Goal: Task Accomplishment & Management: Use online tool/utility

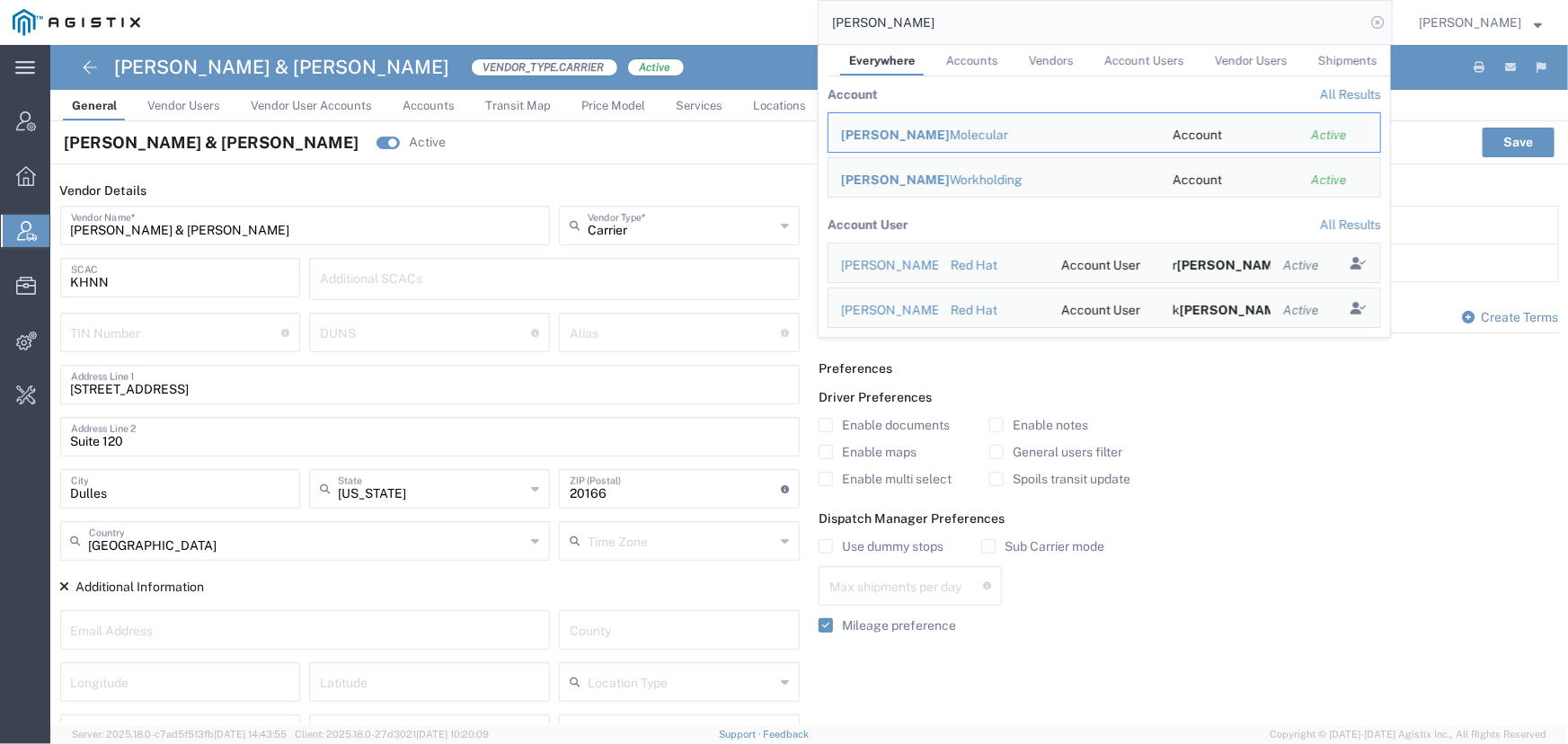
click at [1378, 24] on icon at bounding box center [1378, 23] width 26 height 26
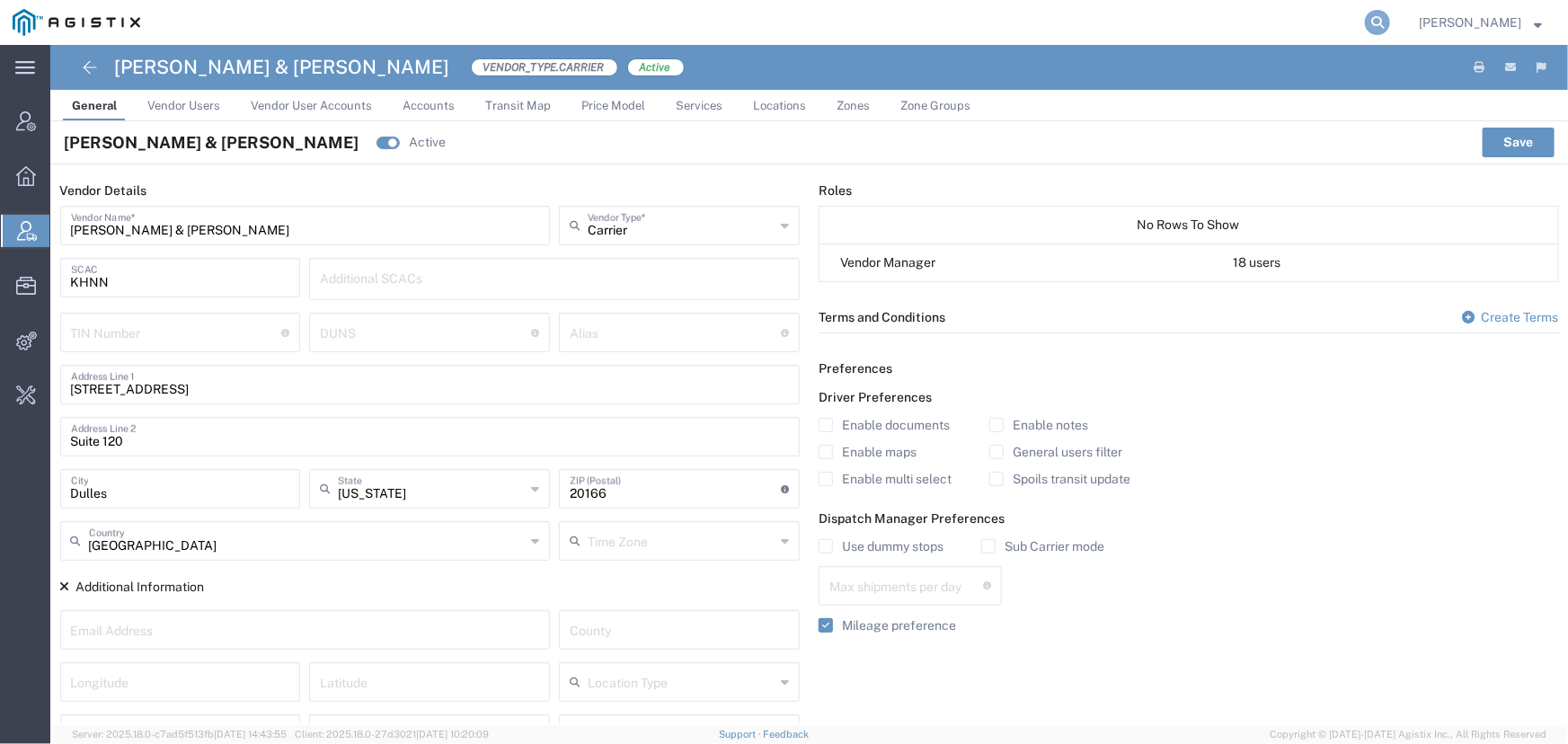
click at [1378, 19] on icon at bounding box center [1378, 23] width 26 height 26
click at [1112, 2] on input "search" at bounding box center [1092, 22] width 546 height 43
type input "offline@pgw.com"
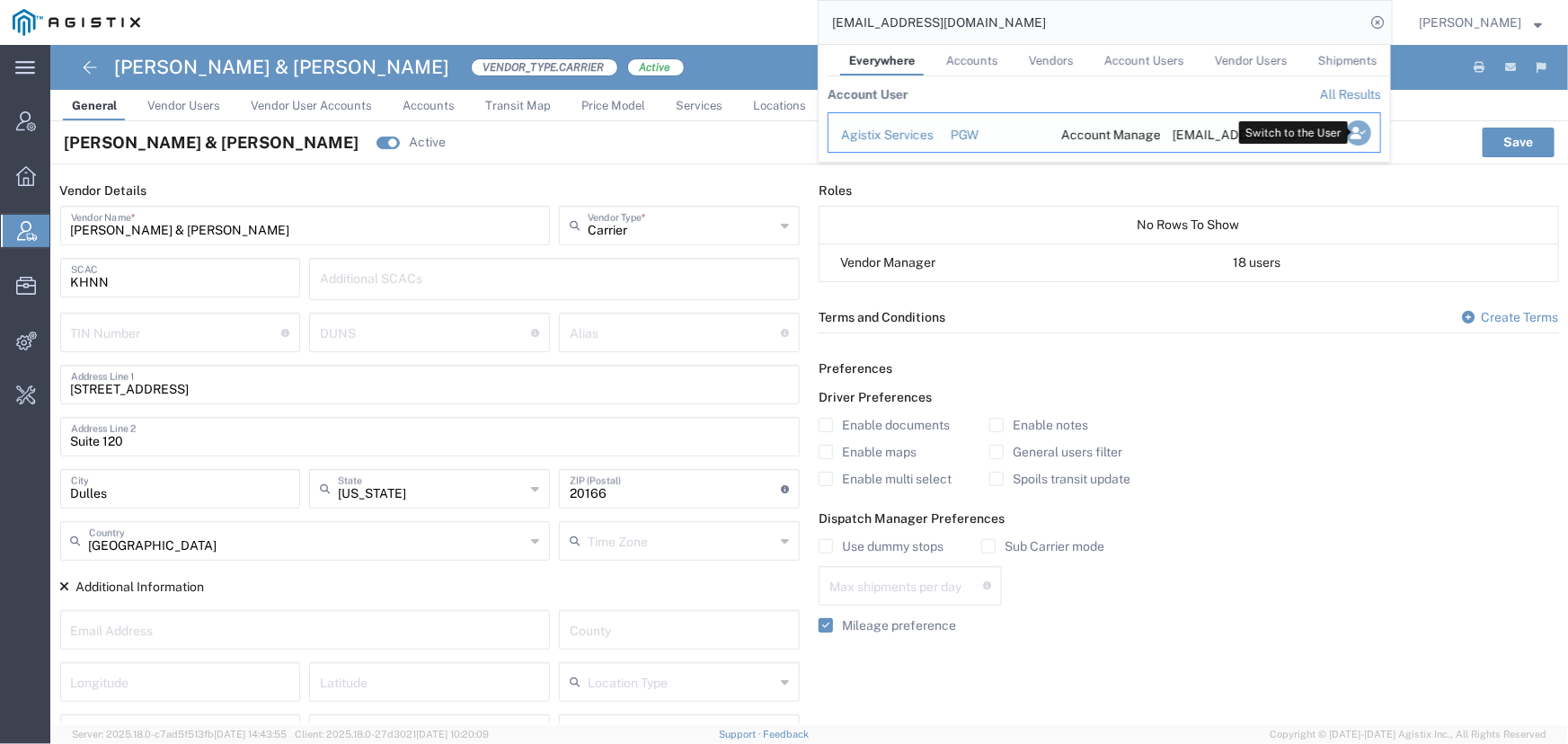
click at [1352, 131] on icon "Search Results" at bounding box center [1359, 133] width 26 height 26
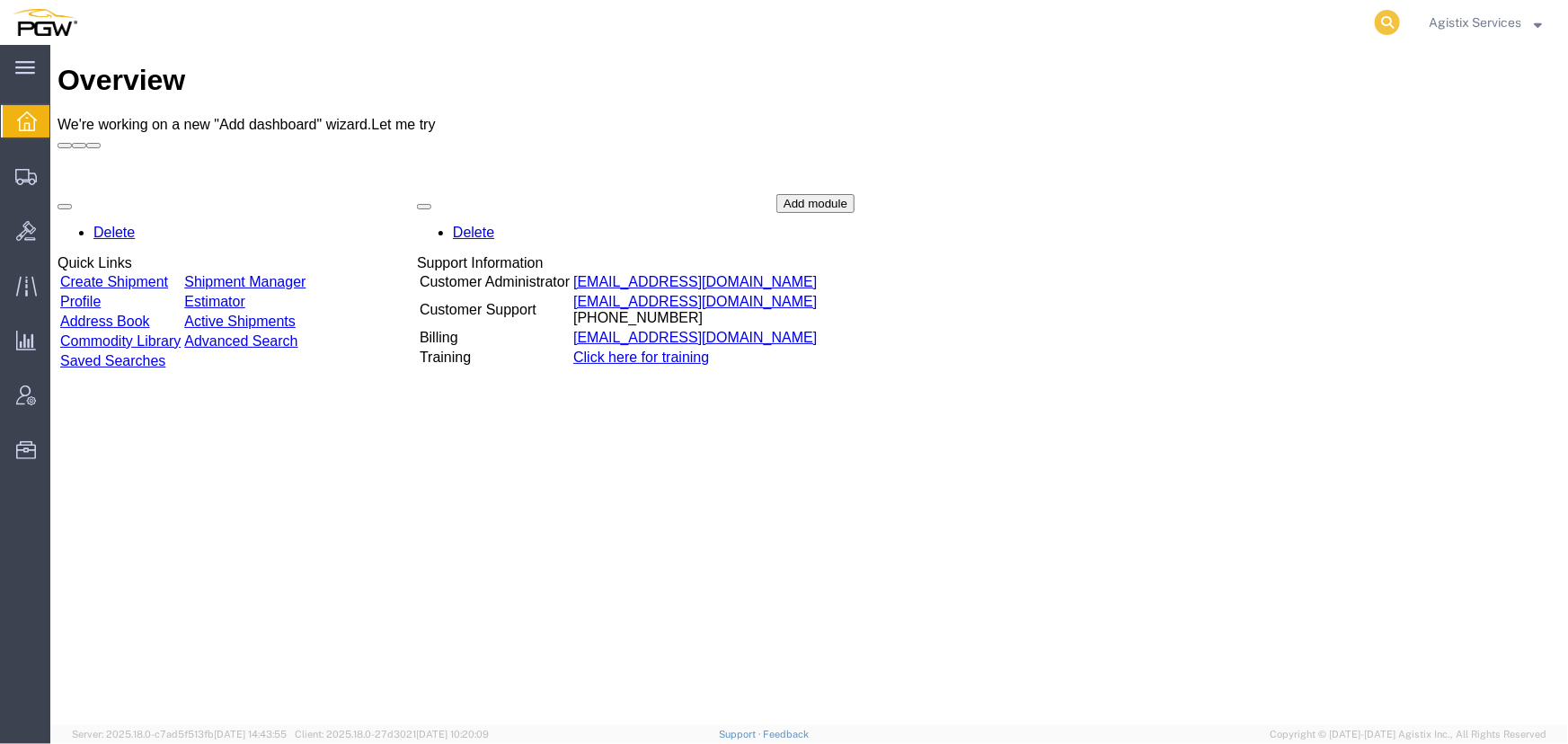
click at [1383, 28] on icon at bounding box center [1388, 23] width 26 height 26
type input "956117164"
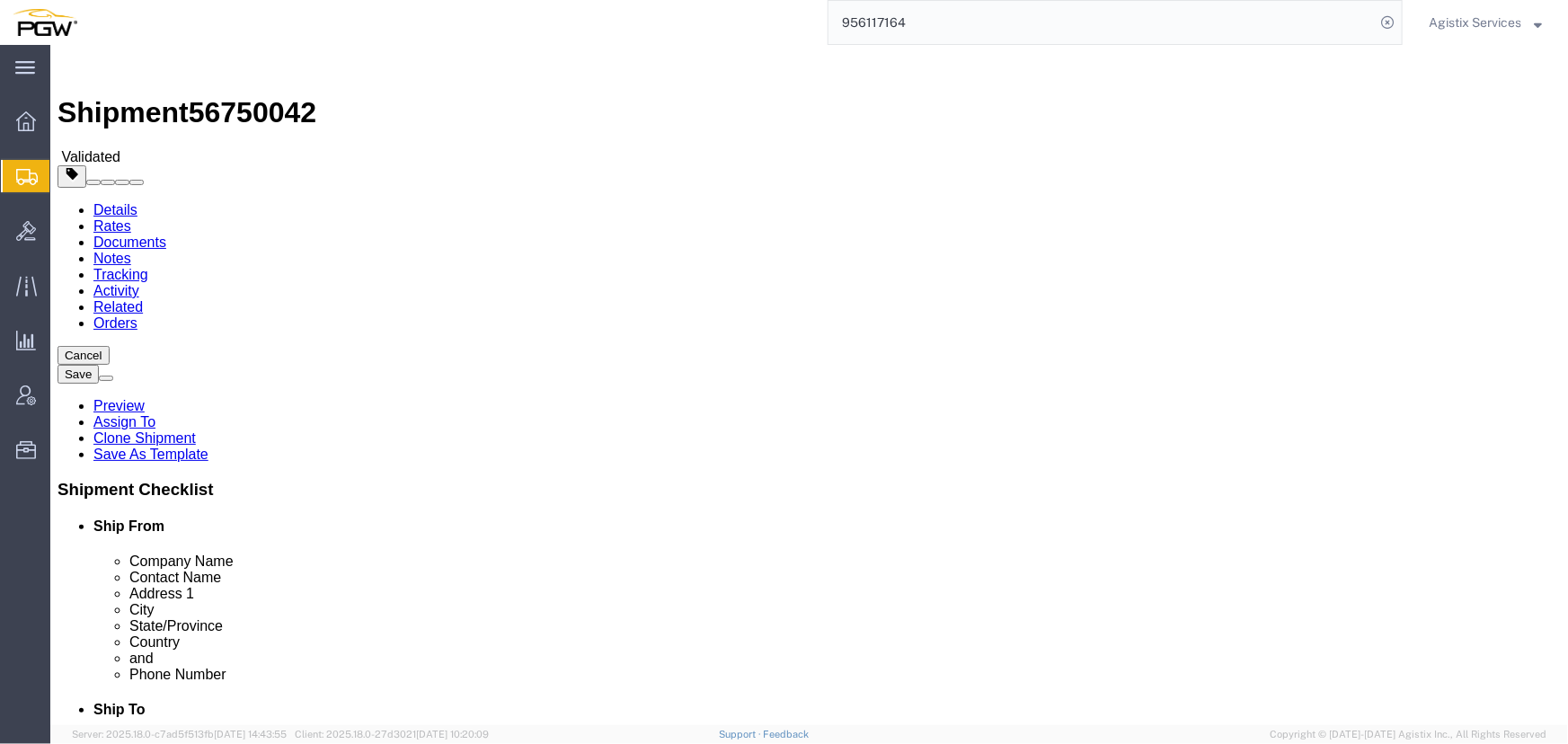
select select "28529"
select select "28521"
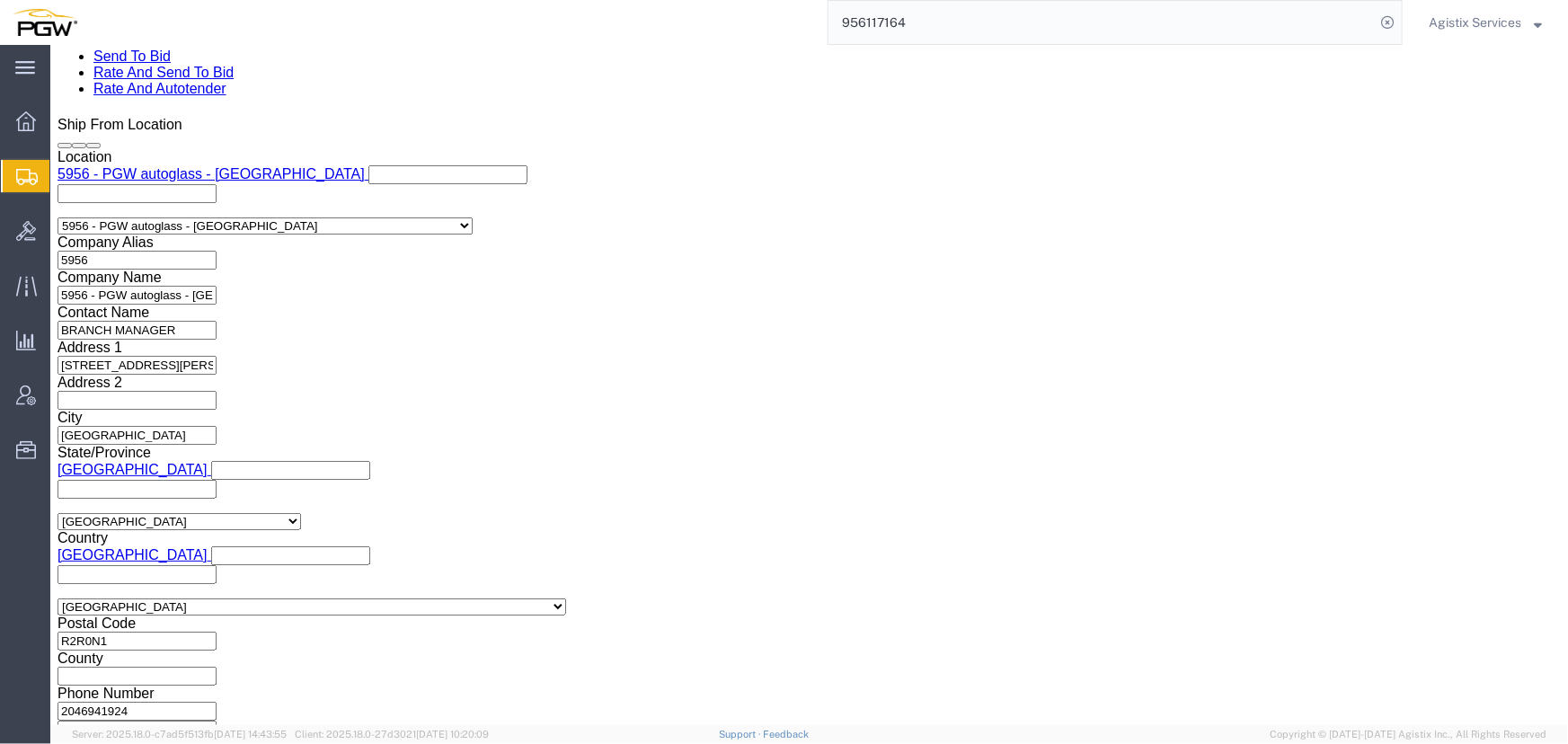
scroll to position [1145, 0]
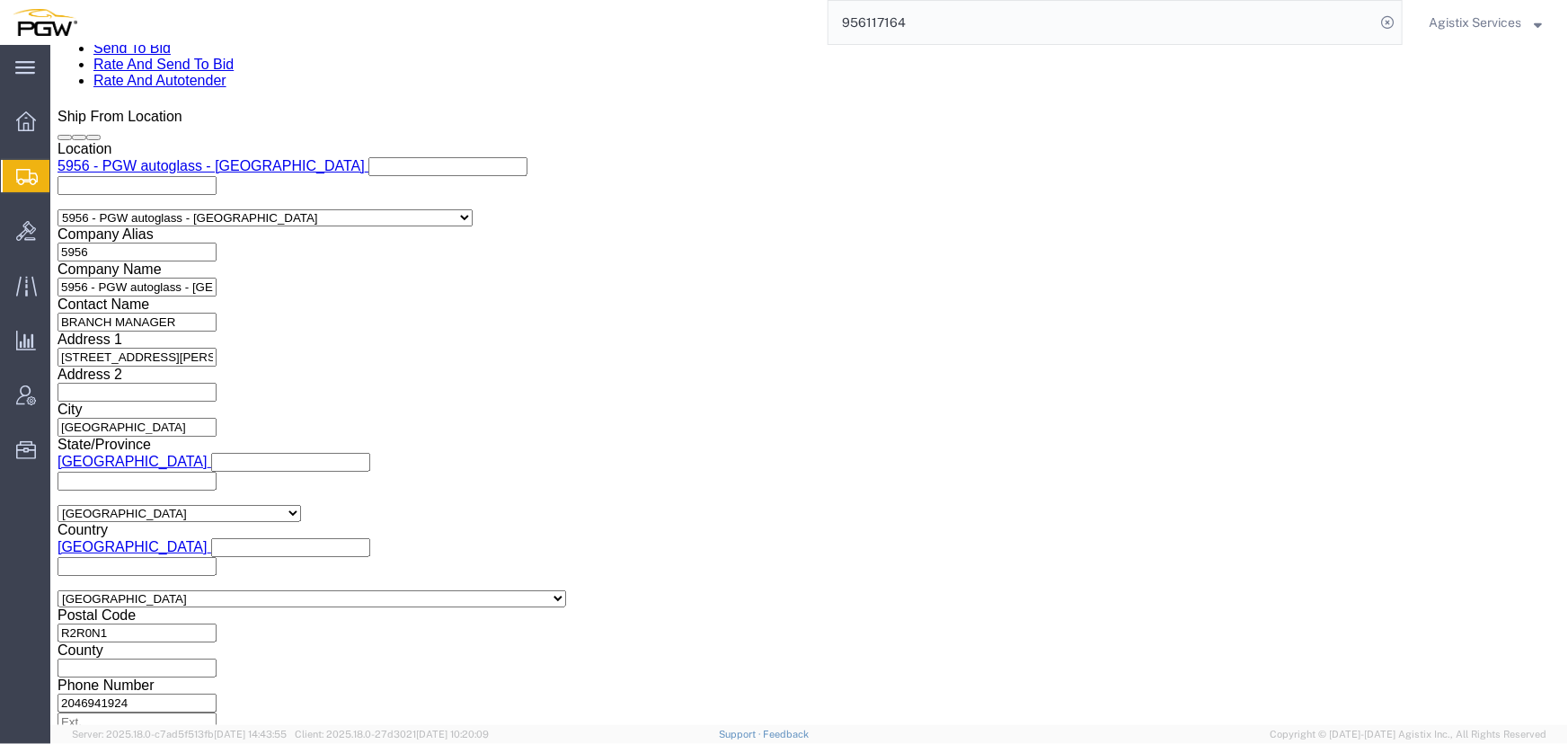
click select "Select Air Less than Truckload Multi-Leg Ocean Freight Rail Small Parcel Truckl…"
select select "LTL"
click select "Select Air Less than Truckload Multi-Leg Ocean Freight Rail Small Parcel Truckl…"
click button "Rate Shipment"
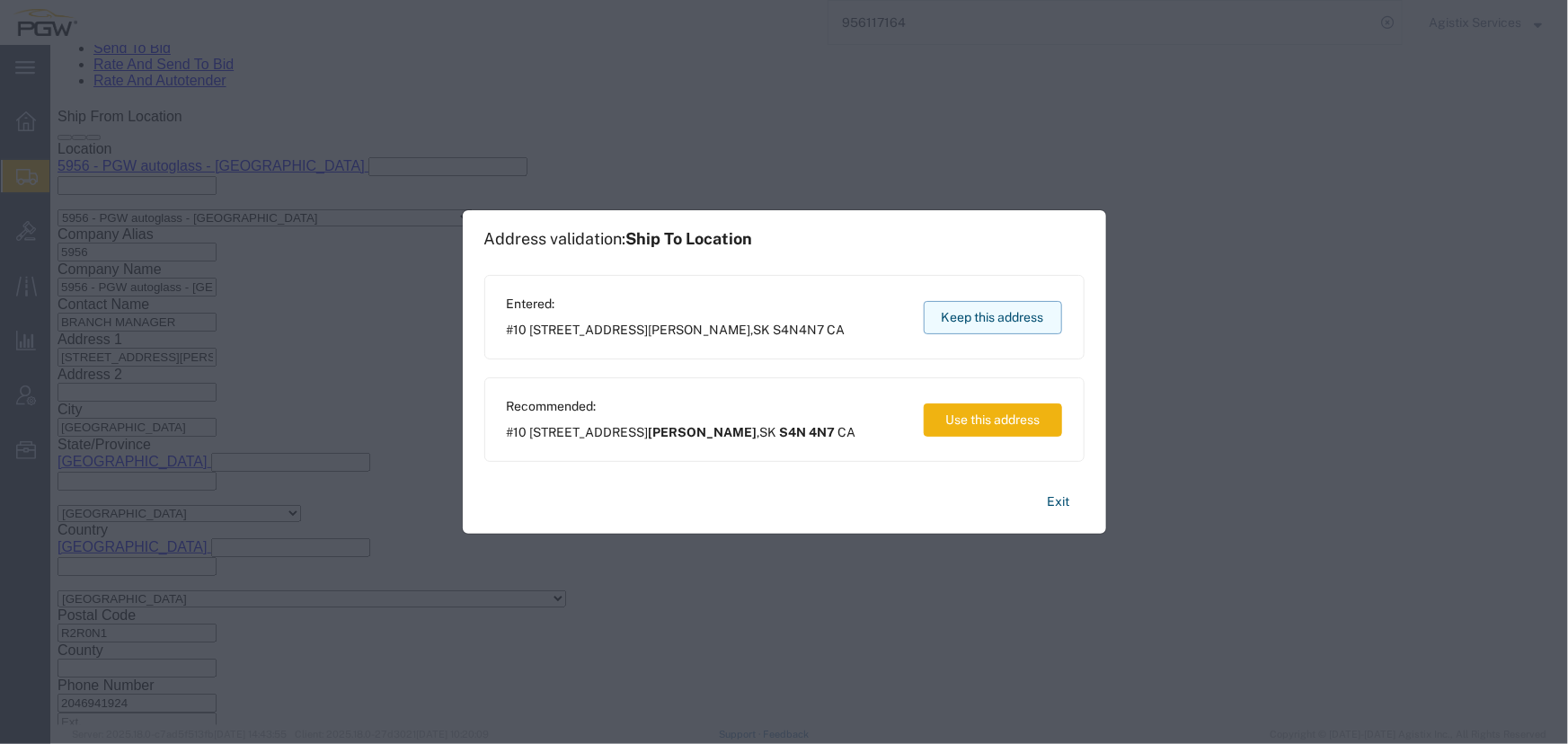
click at [987, 306] on button "Keep this address" at bounding box center [992, 317] width 138 height 33
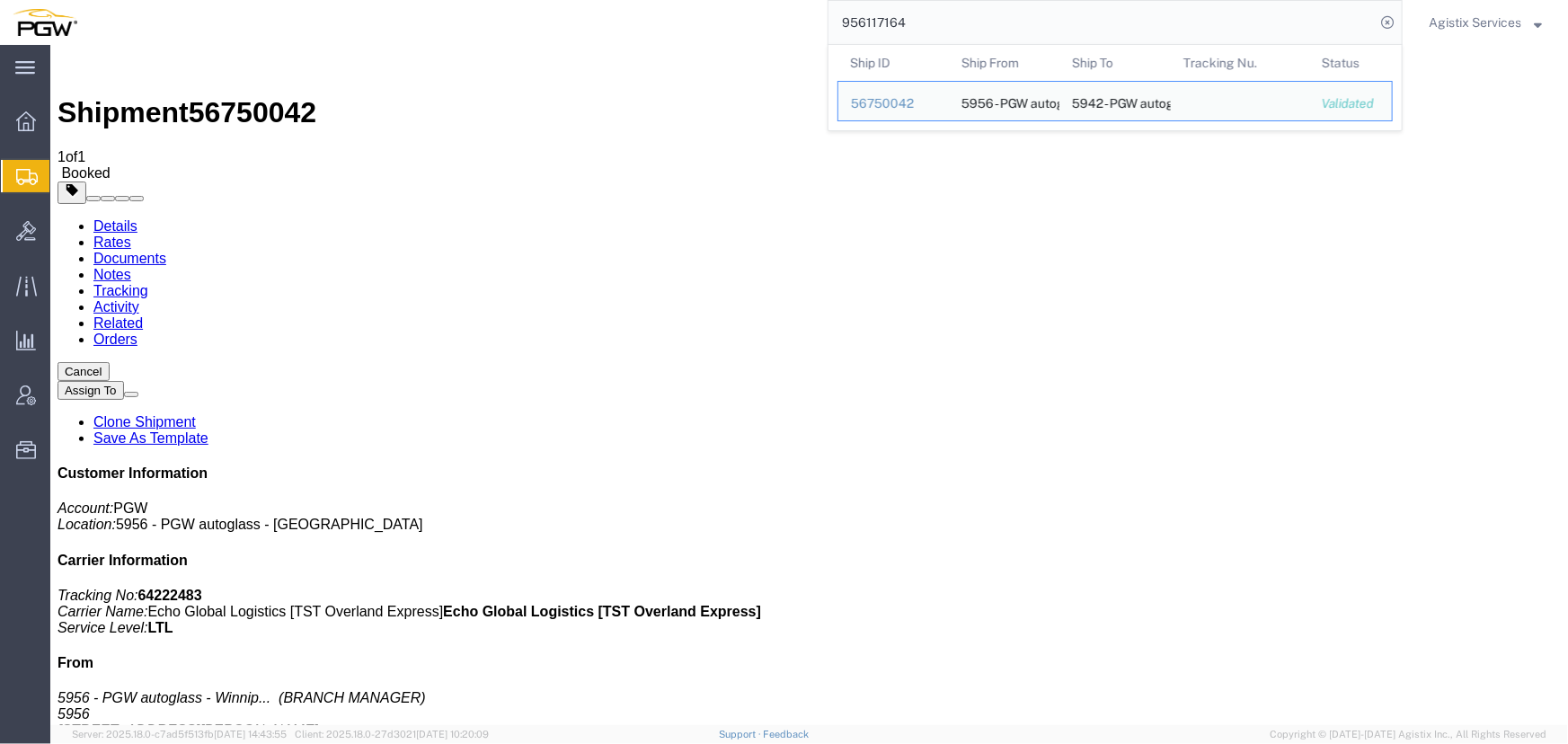
drag, startPoint x: 650, startPoint y: 19, endPoint x: 513, endPoint y: 6, distance: 137.6
click at [513, 6] on div "956117164 Ship ID Ship From Ship To Tracking Nu. Status Ship ID 56750042 Ship F…" at bounding box center [746, 22] width 1313 height 45
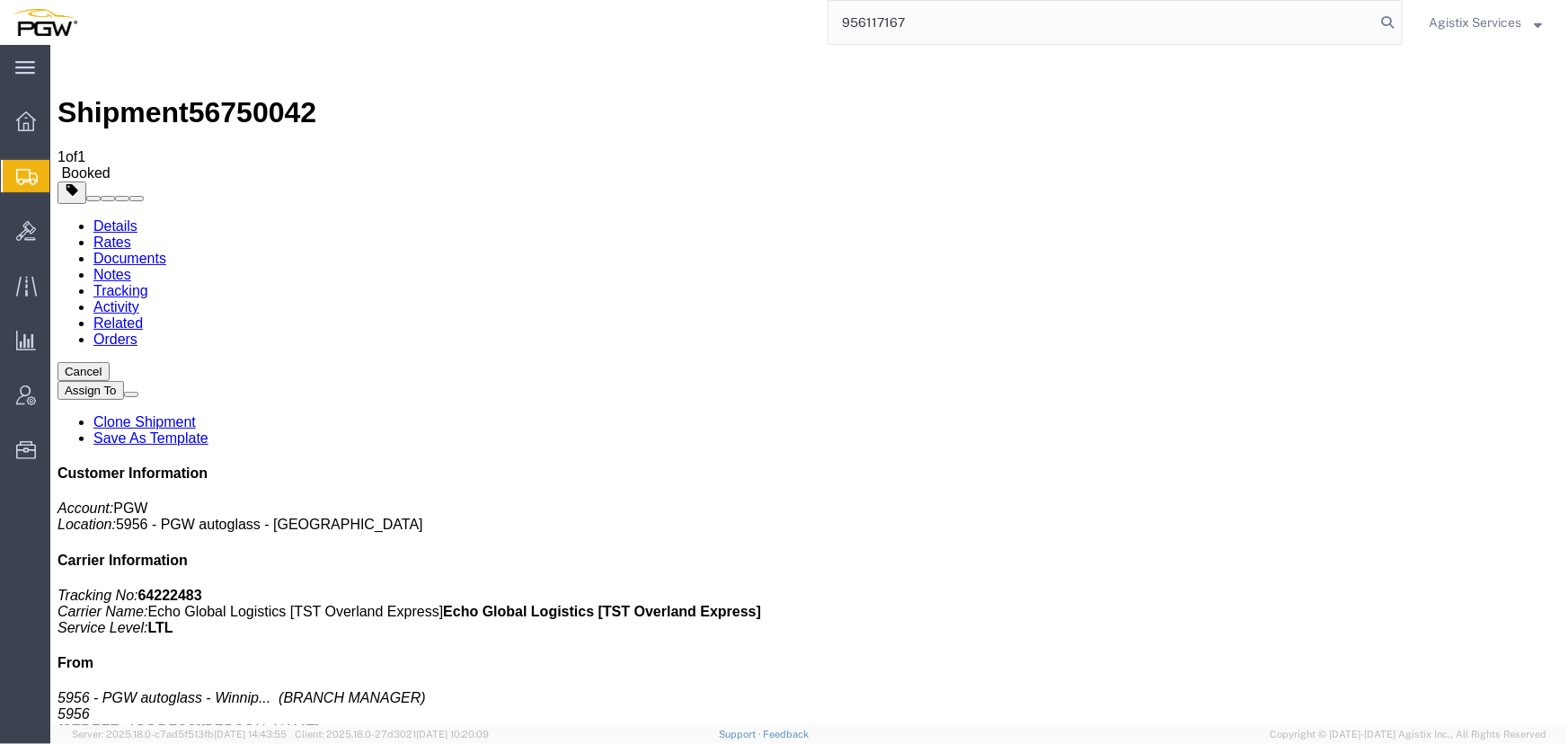
type input "956117167"
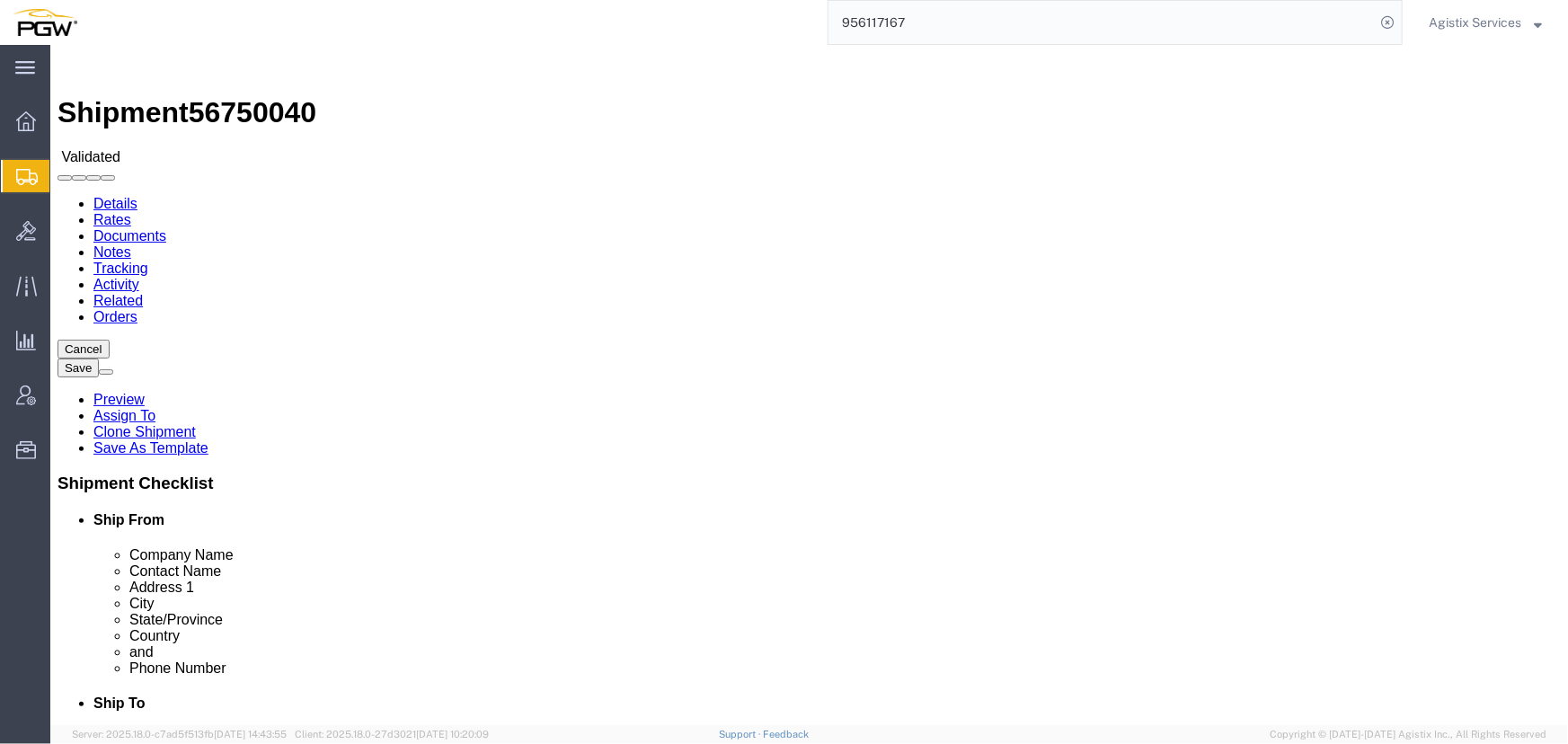
select select "28529"
select select "28523"
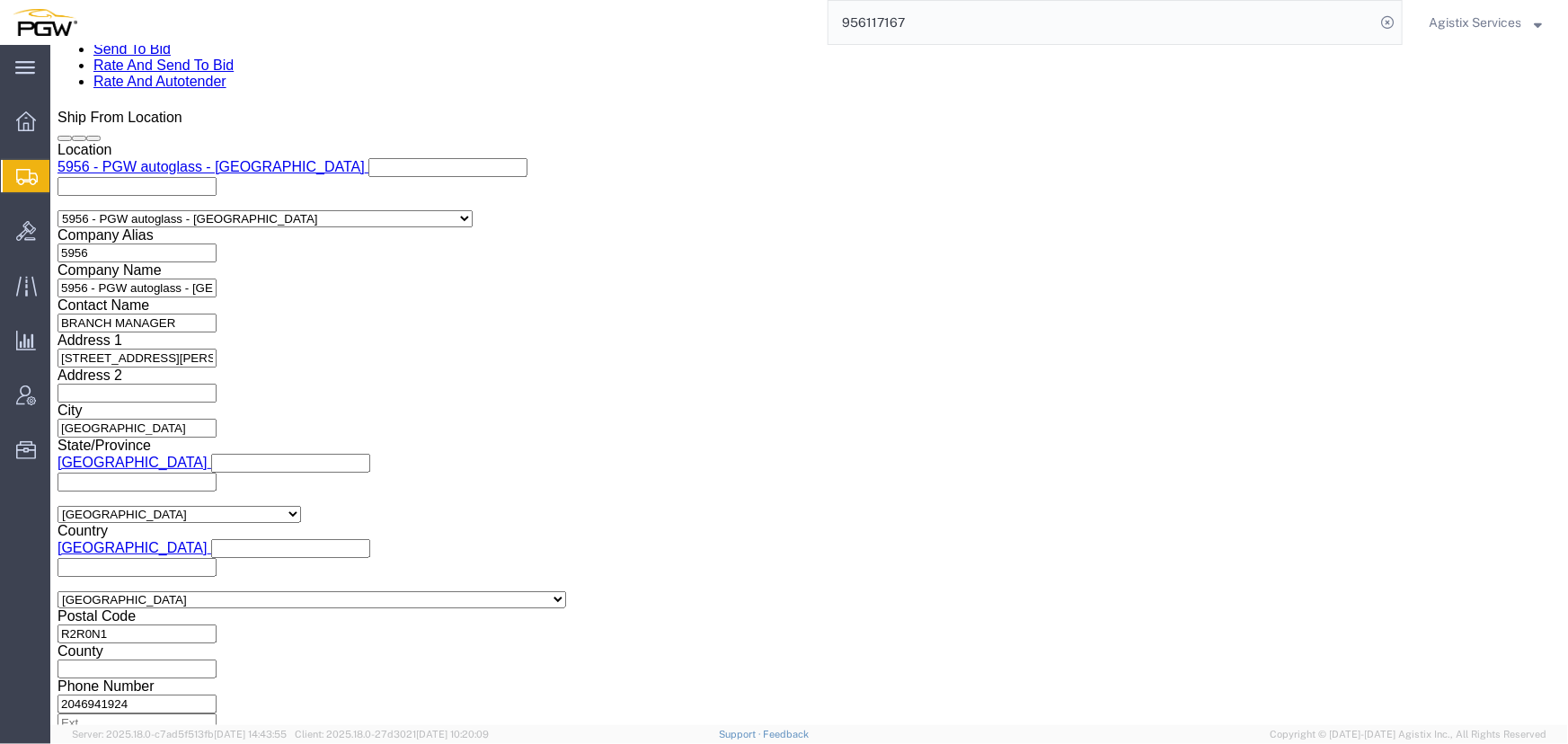
scroll to position [1145, 0]
click select "Select Air Less than Truckload Multi-Leg Ocean Freight Rail Small Parcel Truckl…"
select select "LTL"
click select "Select Air Less than Truckload Multi-Leg Ocean Freight Rail Small Parcel Truckl…"
click button "Rate Shipment"
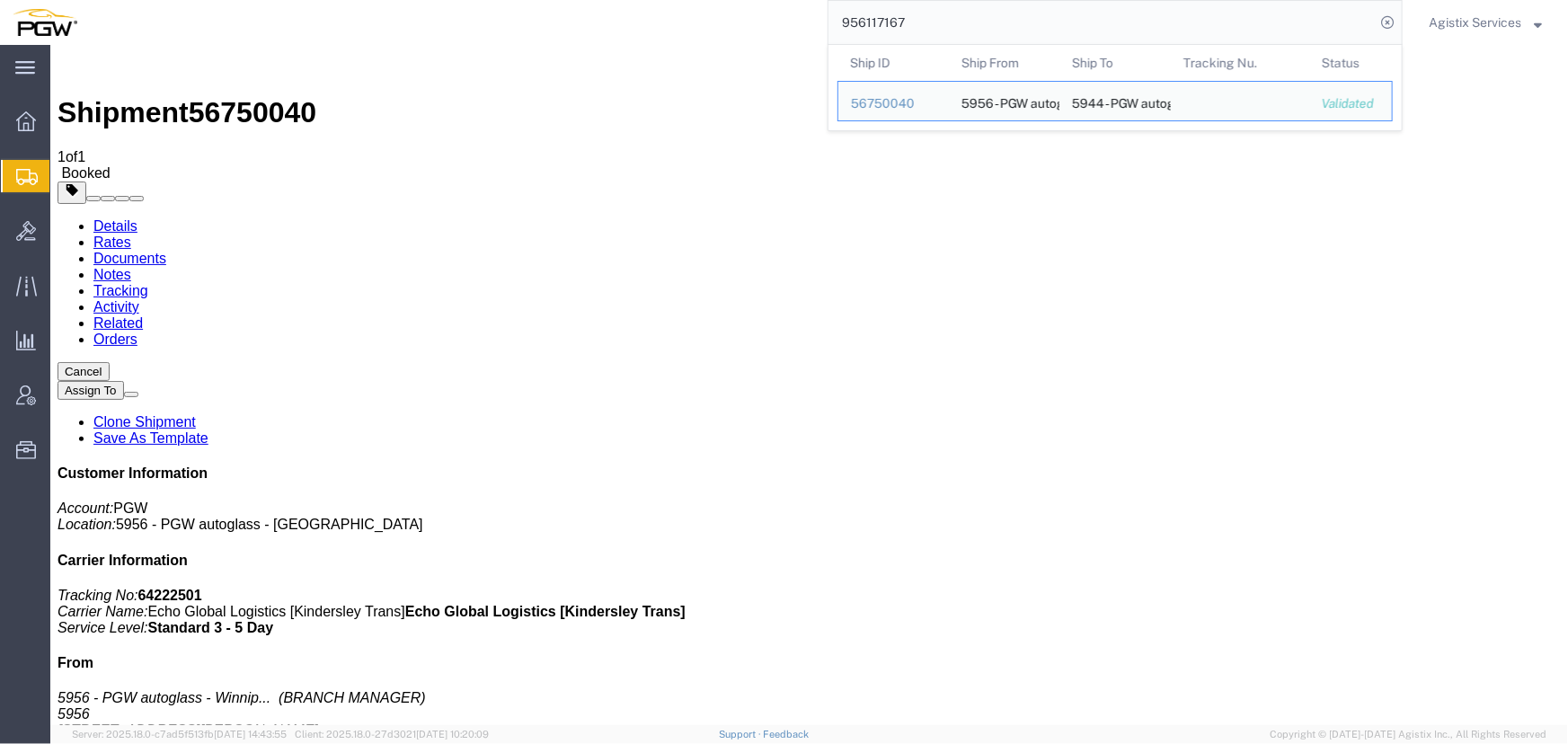
drag, startPoint x: 963, startPoint y: 21, endPoint x: 634, endPoint y: 14, distance: 329.1
click at [634, 14] on div "956117167 Ship ID Ship From Ship To Tracking Nu. Status Ship ID 56750040 Ship F…" at bounding box center [746, 22] width 1313 height 45
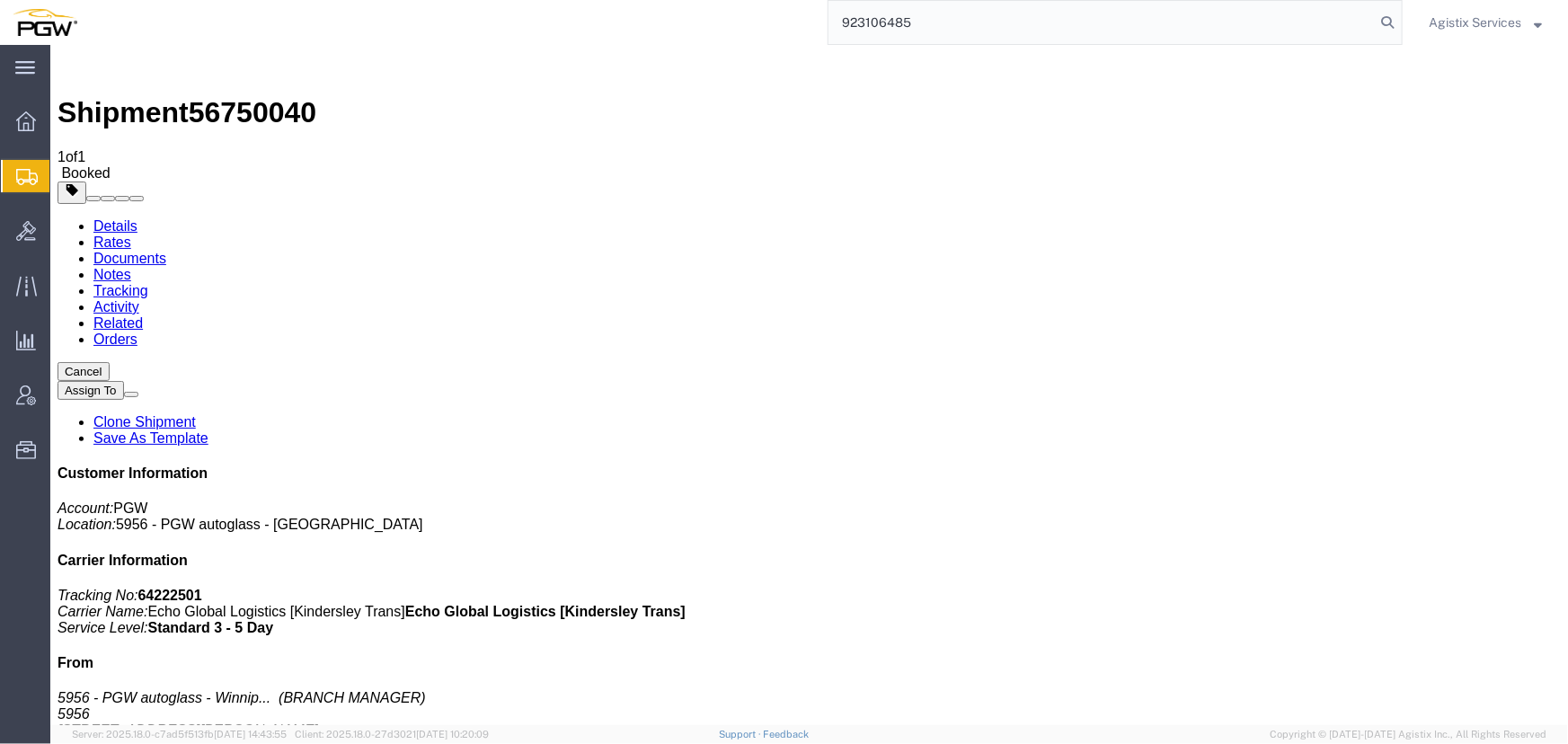
type input "923106485"
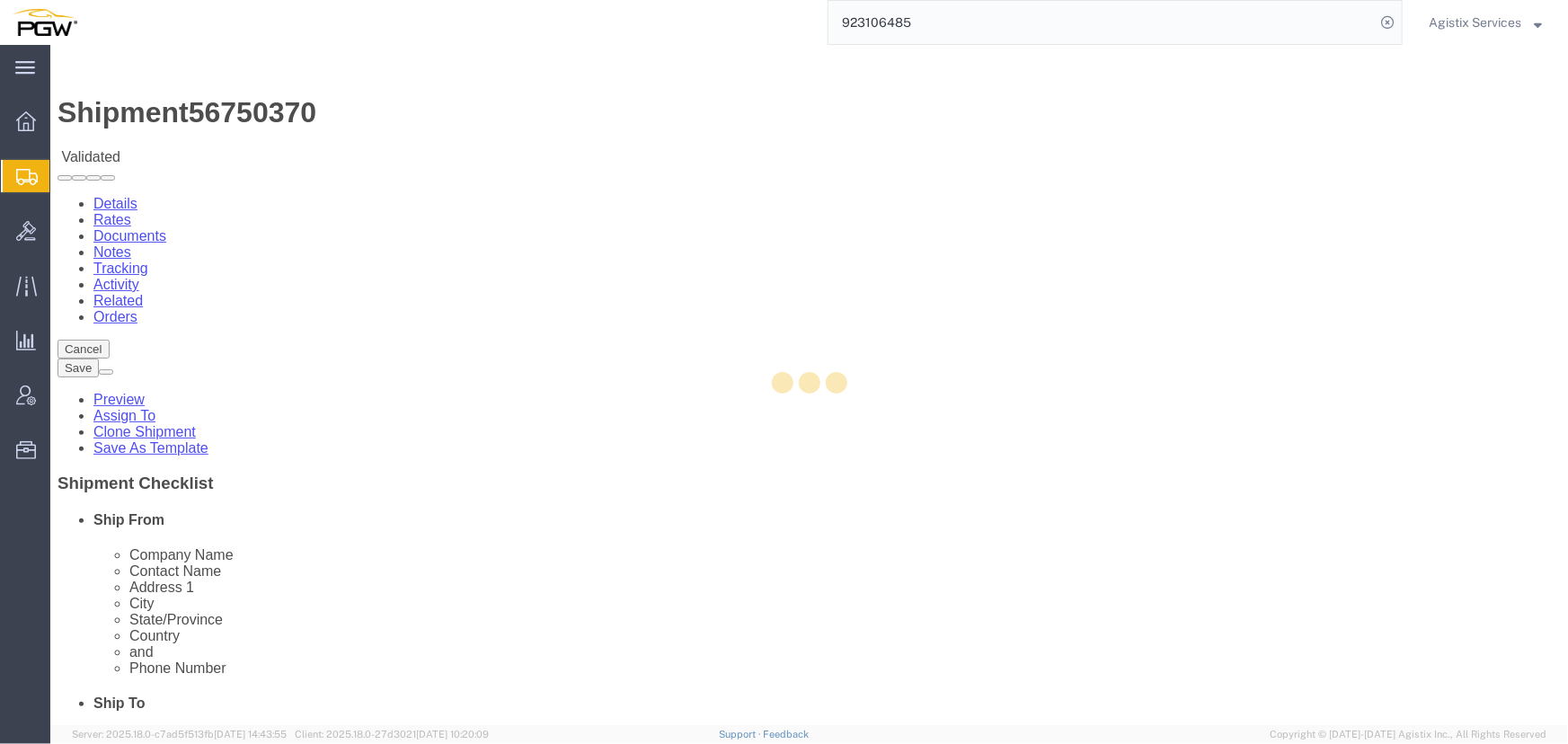
select select "28509"
select select "28521"
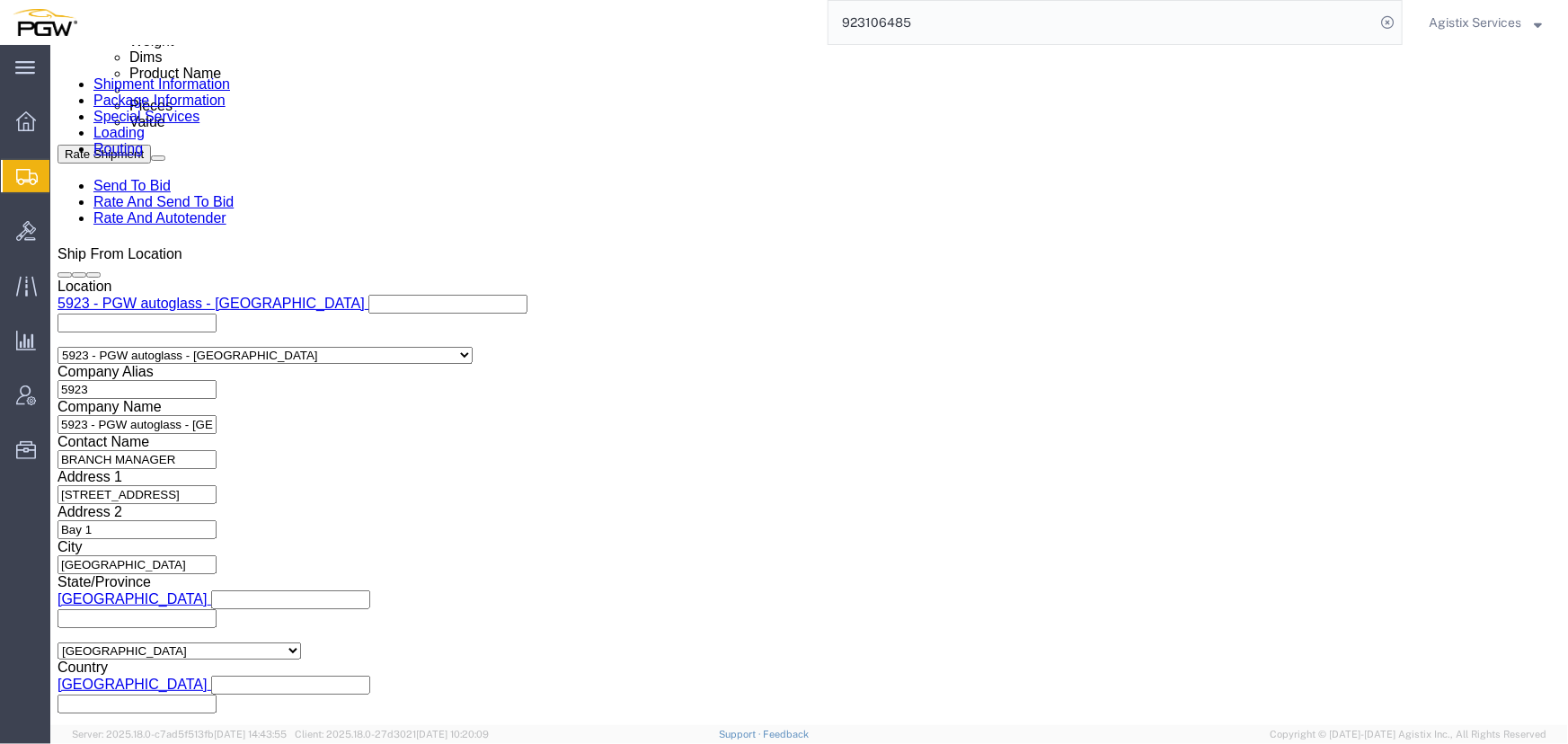
scroll to position [1145, 0]
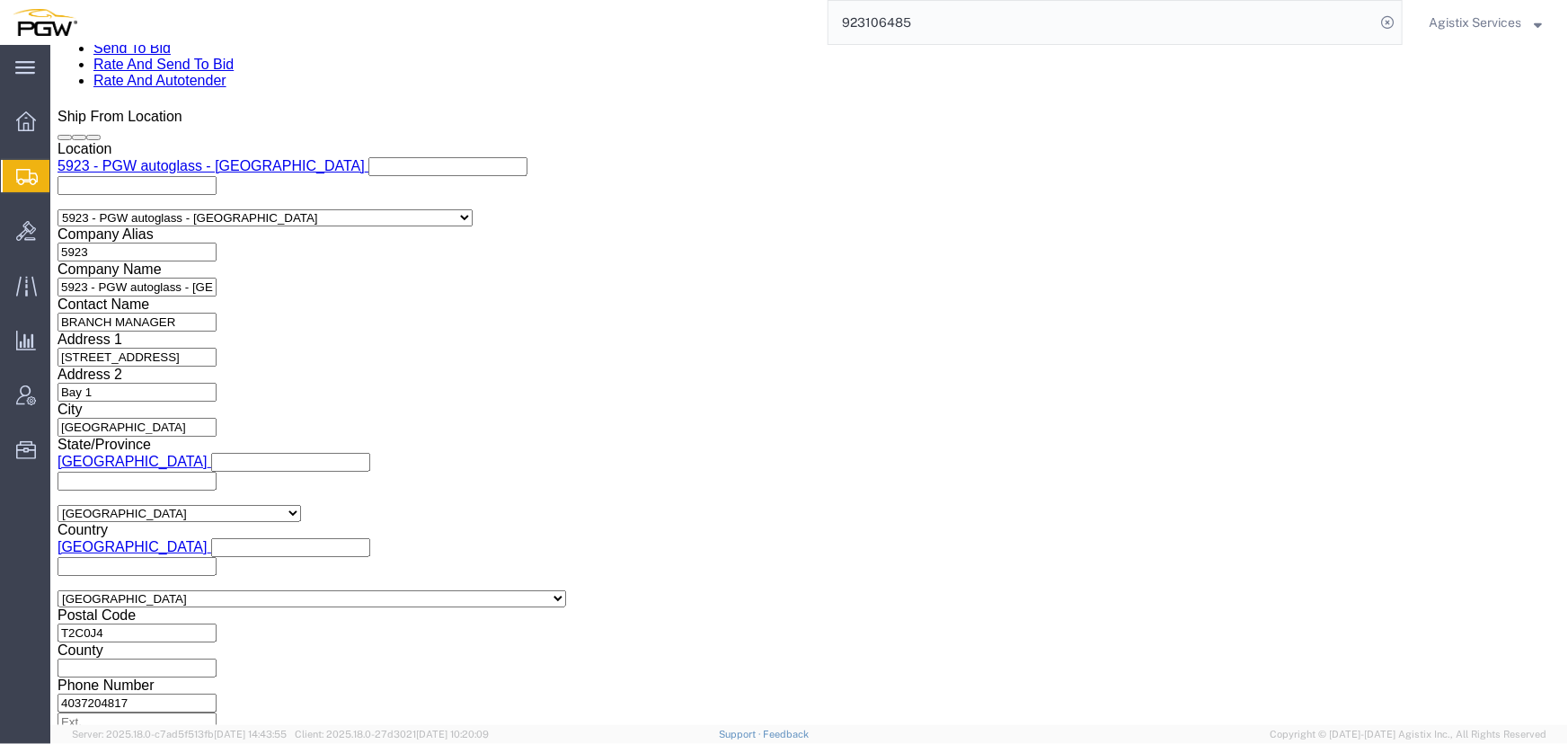
click select "Select Air Less than Truckload Multi-Leg Ocean Freight Rail Small Parcel Truckl…"
select select "LTL"
click select "Select Air Less than Truckload Multi-Leg Ocean Freight Rail Small Parcel Truckl…"
click button "Rate Shipment"
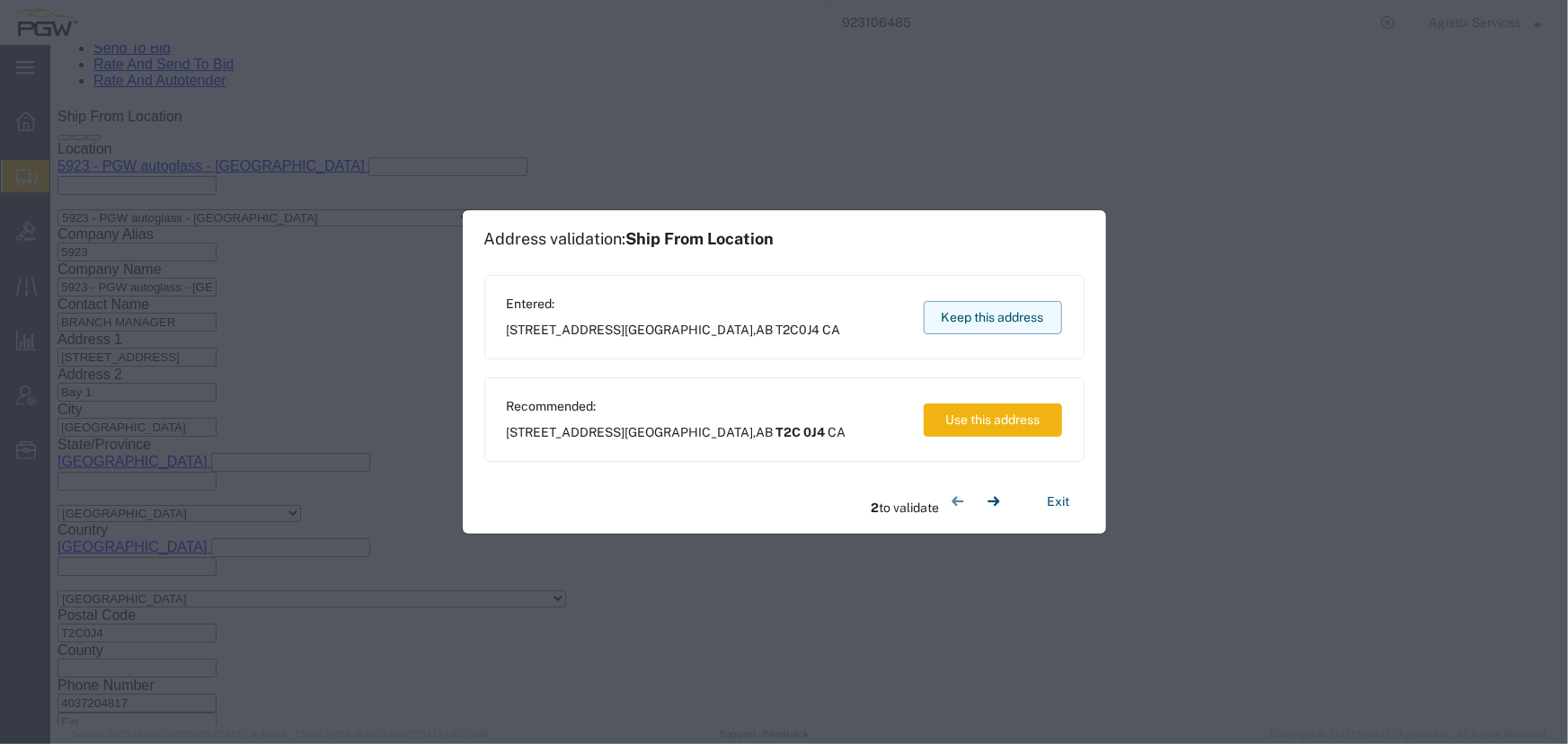
click at [1000, 318] on button "Keep this address" at bounding box center [992, 317] width 138 height 33
click at [986, 314] on button "Keep this address" at bounding box center [992, 317] width 138 height 33
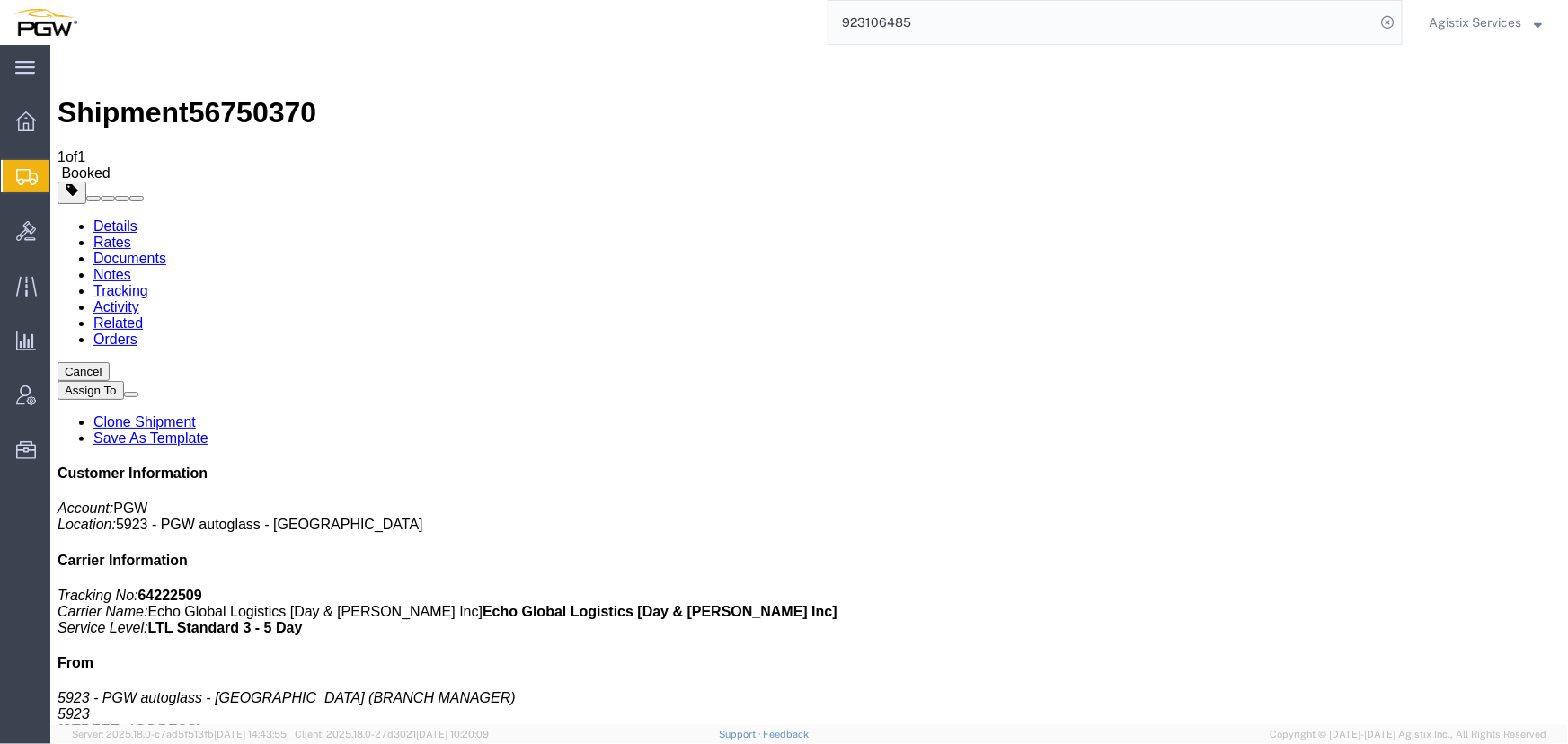
click at [138, 299] on link "Activity" at bounding box center [115, 306] width 46 height 16
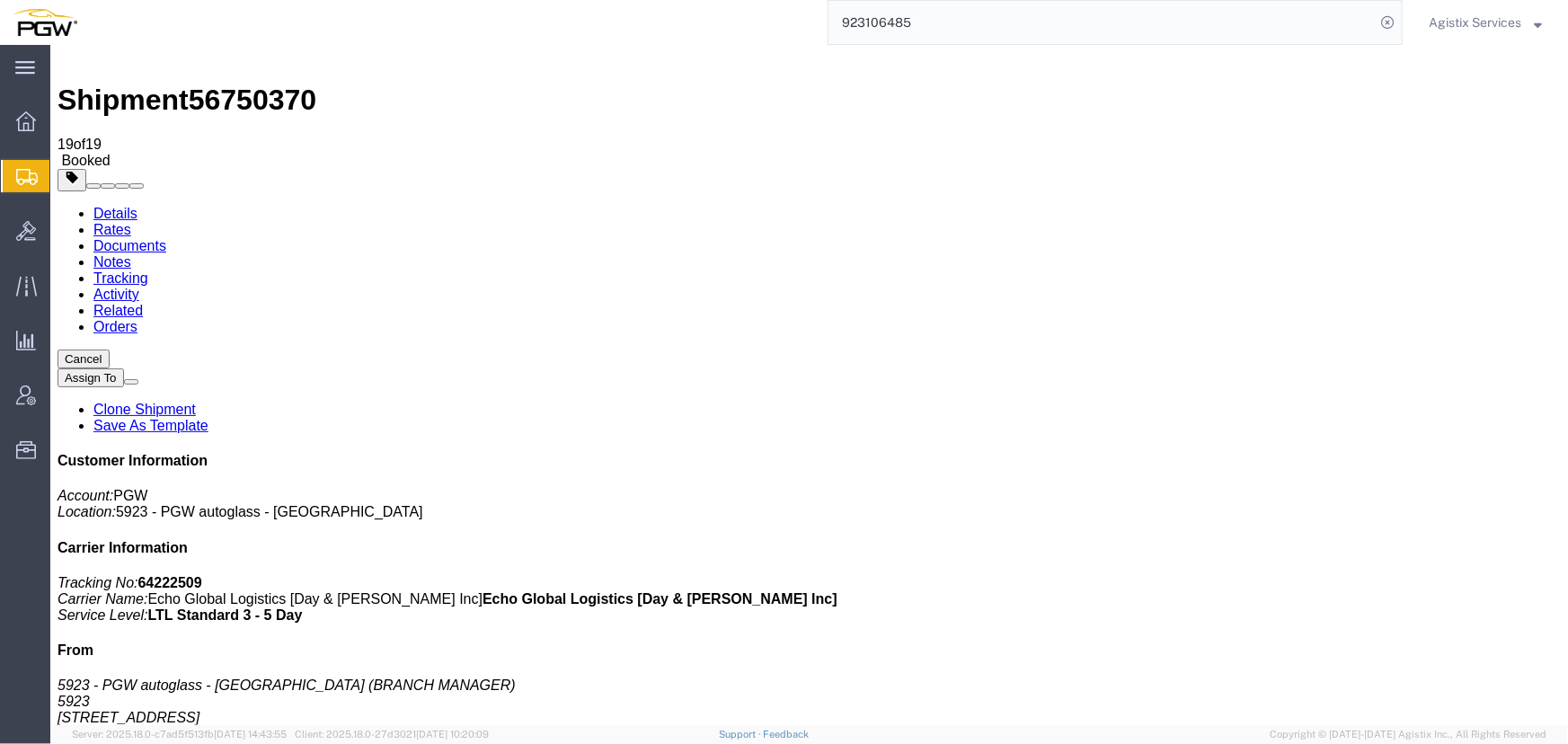
scroll to position [235, 0]
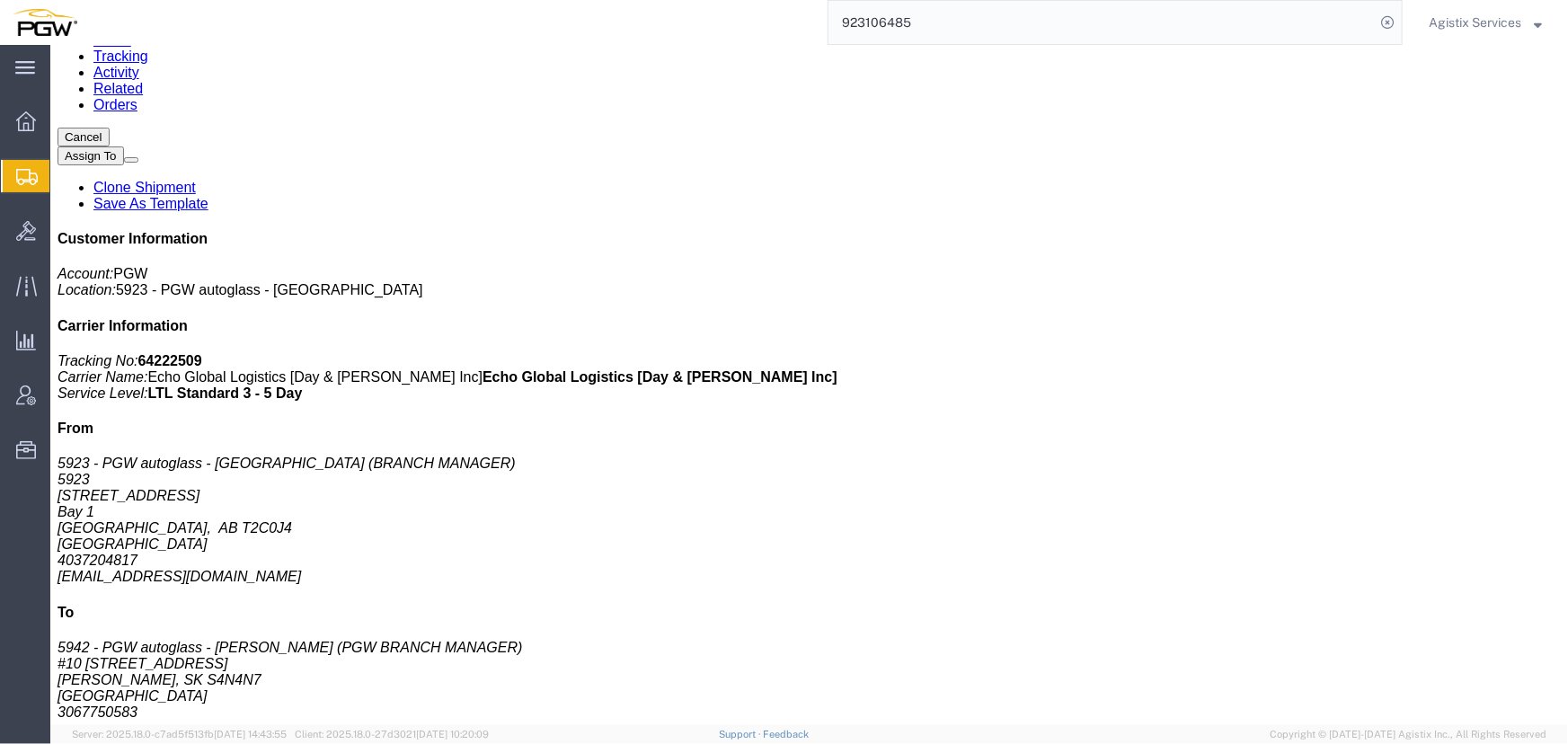
click at [1493, 28] on span "Agistix Services" at bounding box center [1475, 23] width 92 height 20
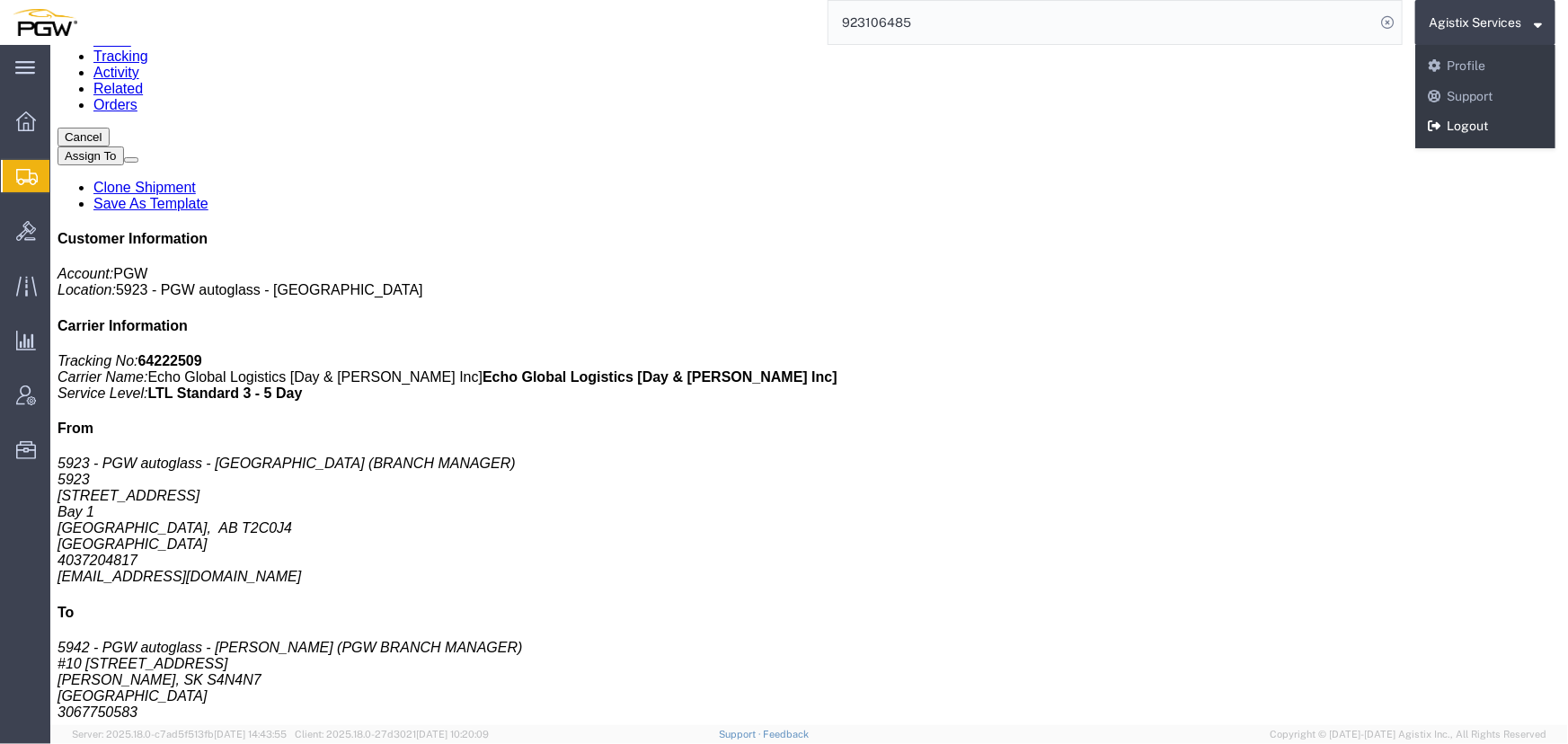
click at [1467, 122] on link "Logout" at bounding box center [1485, 126] width 140 height 30
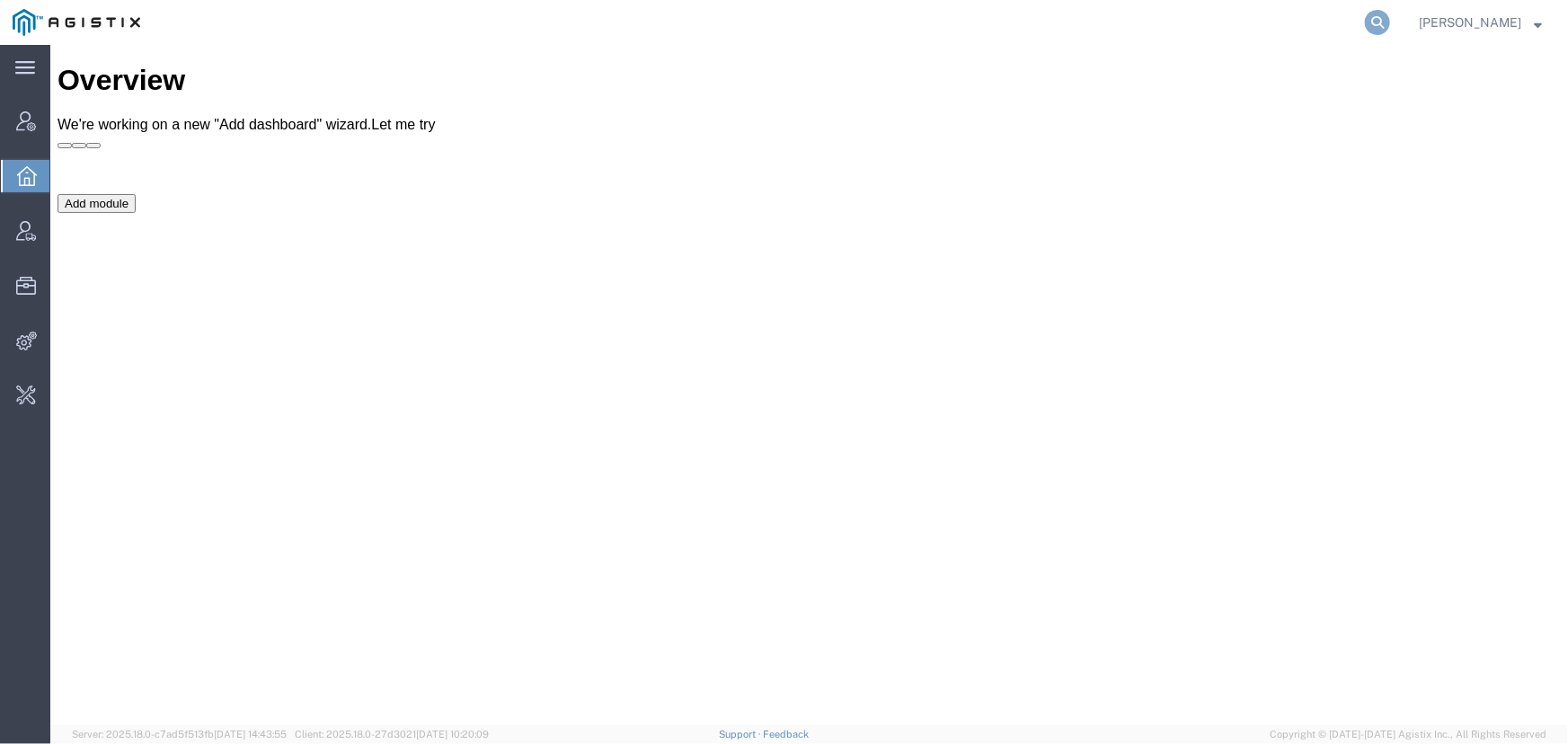
click at [1373, 18] on icon at bounding box center [1378, 23] width 26 height 26
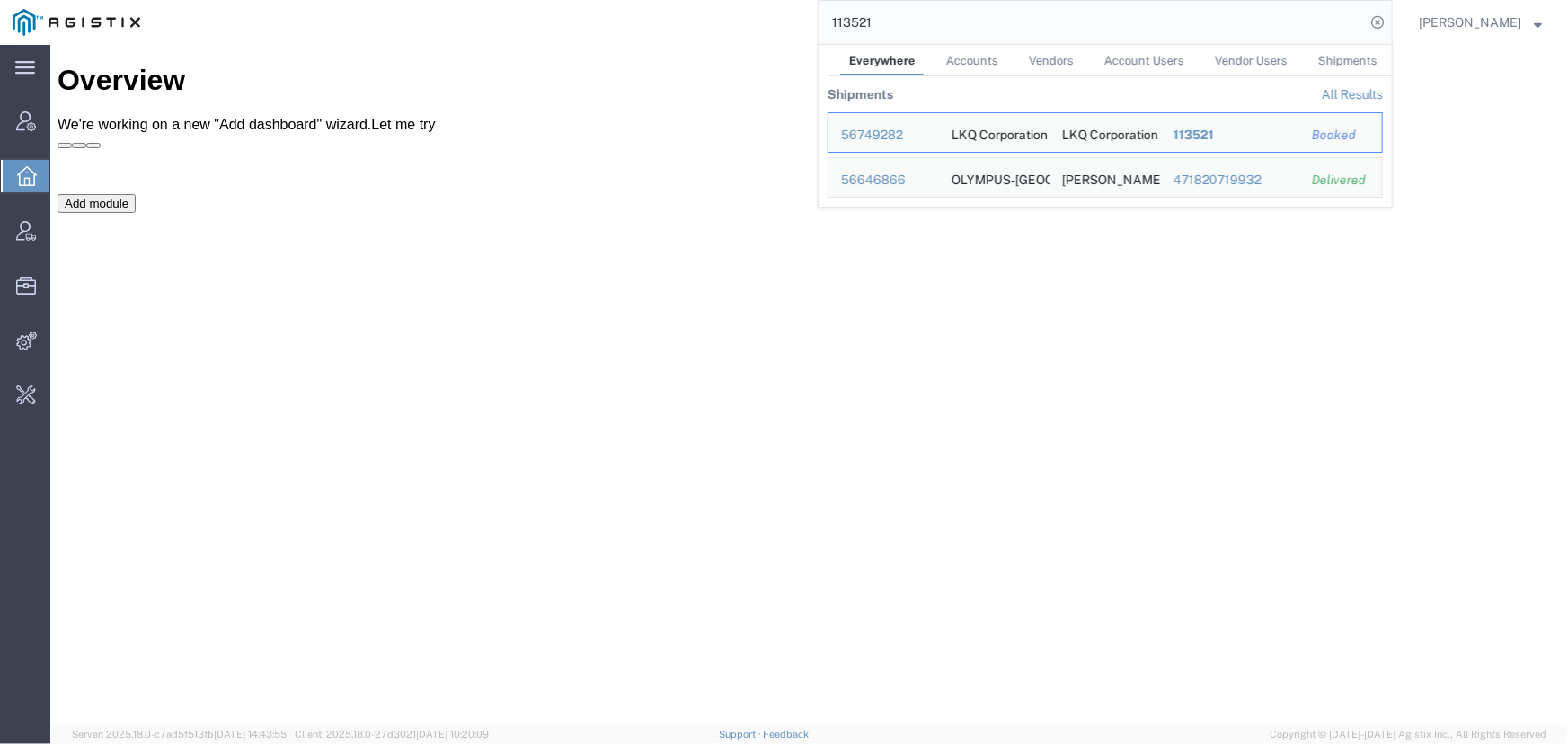
drag, startPoint x: 927, startPoint y: 28, endPoint x: 703, endPoint y: 28, distance: 224.0
click at [703, 28] on div "113521 Everywhere Accounts Vendors Account Users Vendor Users Shipments Shipmen…" at bounding box center [772, 22] width 1240 height 45
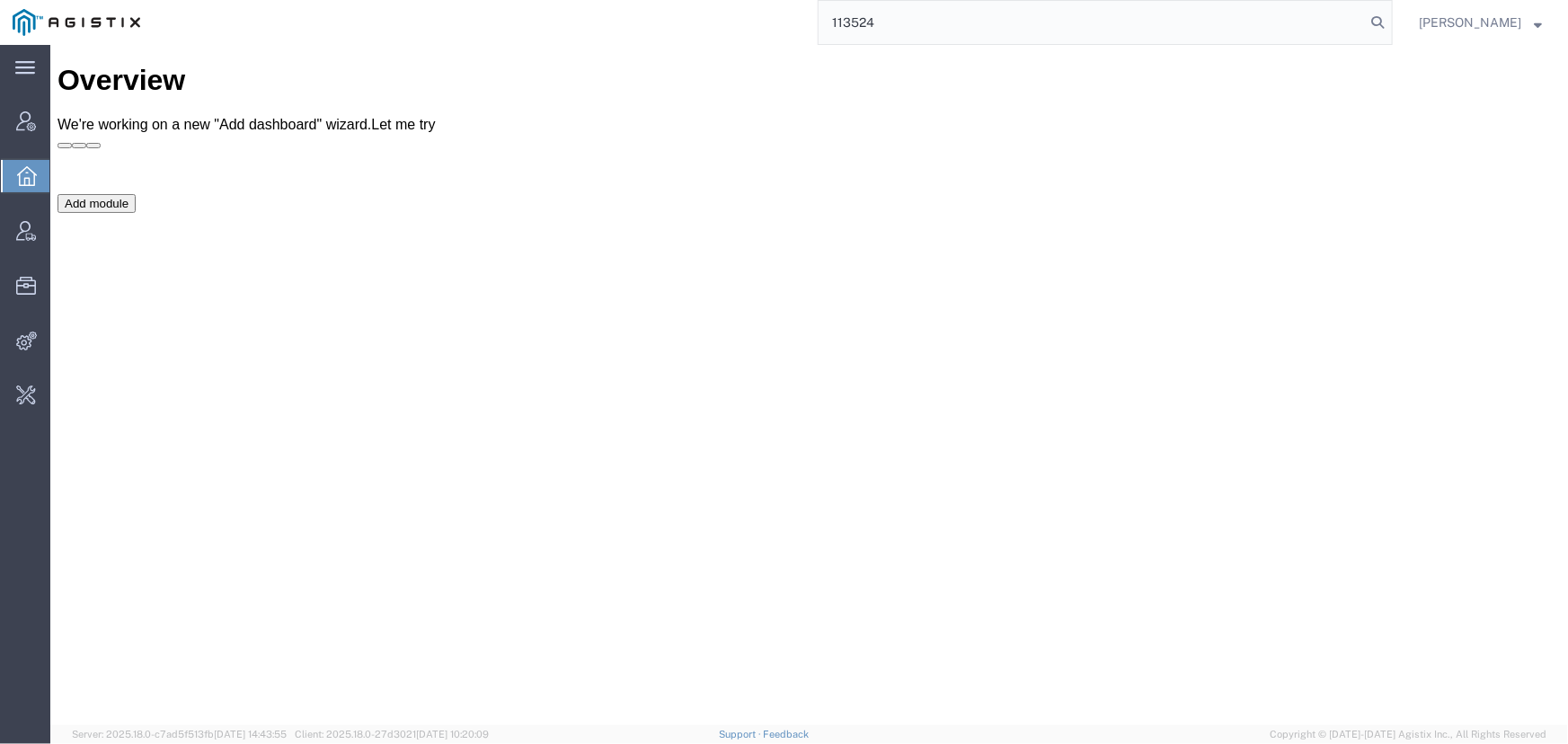
type input "113524"
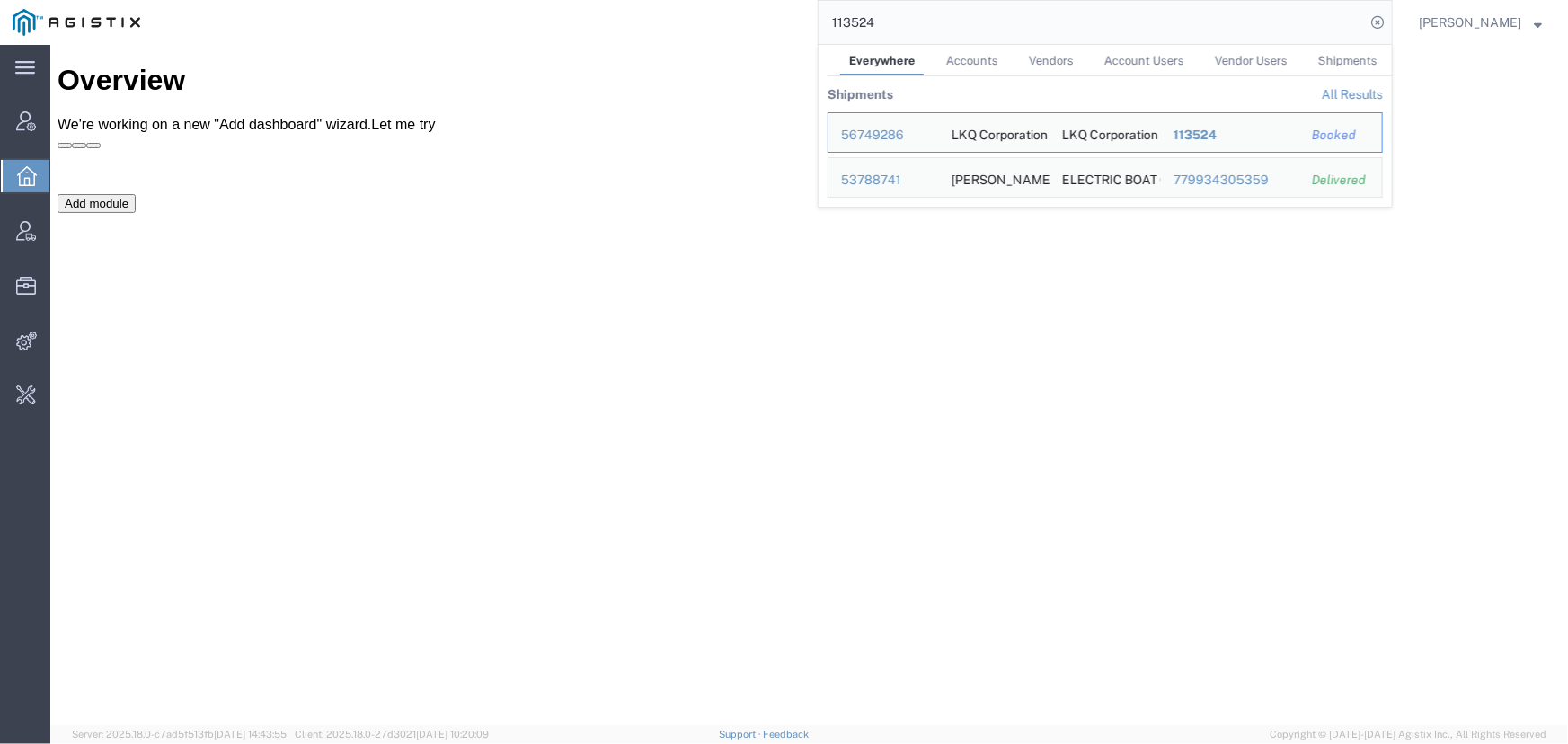
click at [947, 21] on input "113524" at bounding box center [1092, 22] width 546 height 43
drag, startPoint x: 947, startPoint y: 21, endPoint x: 673, endPoint y: 20, distance: 274.0
click at [673, 20] on div "113524 Everywhere Accounts Vendors Account Users Vendor Users Shipments Shipmen…" at bounding box center [772, 22] width 1240 height 45
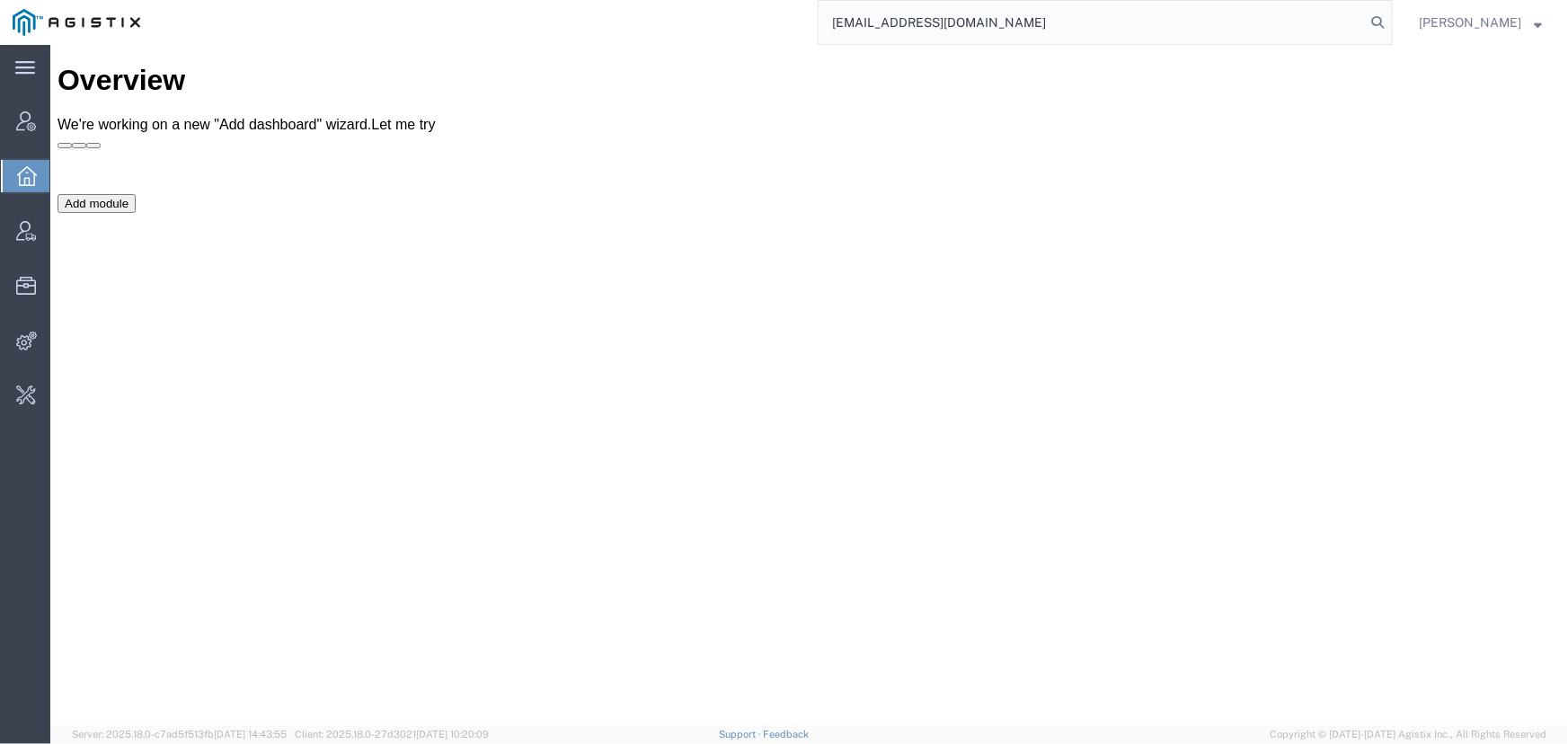
type input "offline@pgw.com"
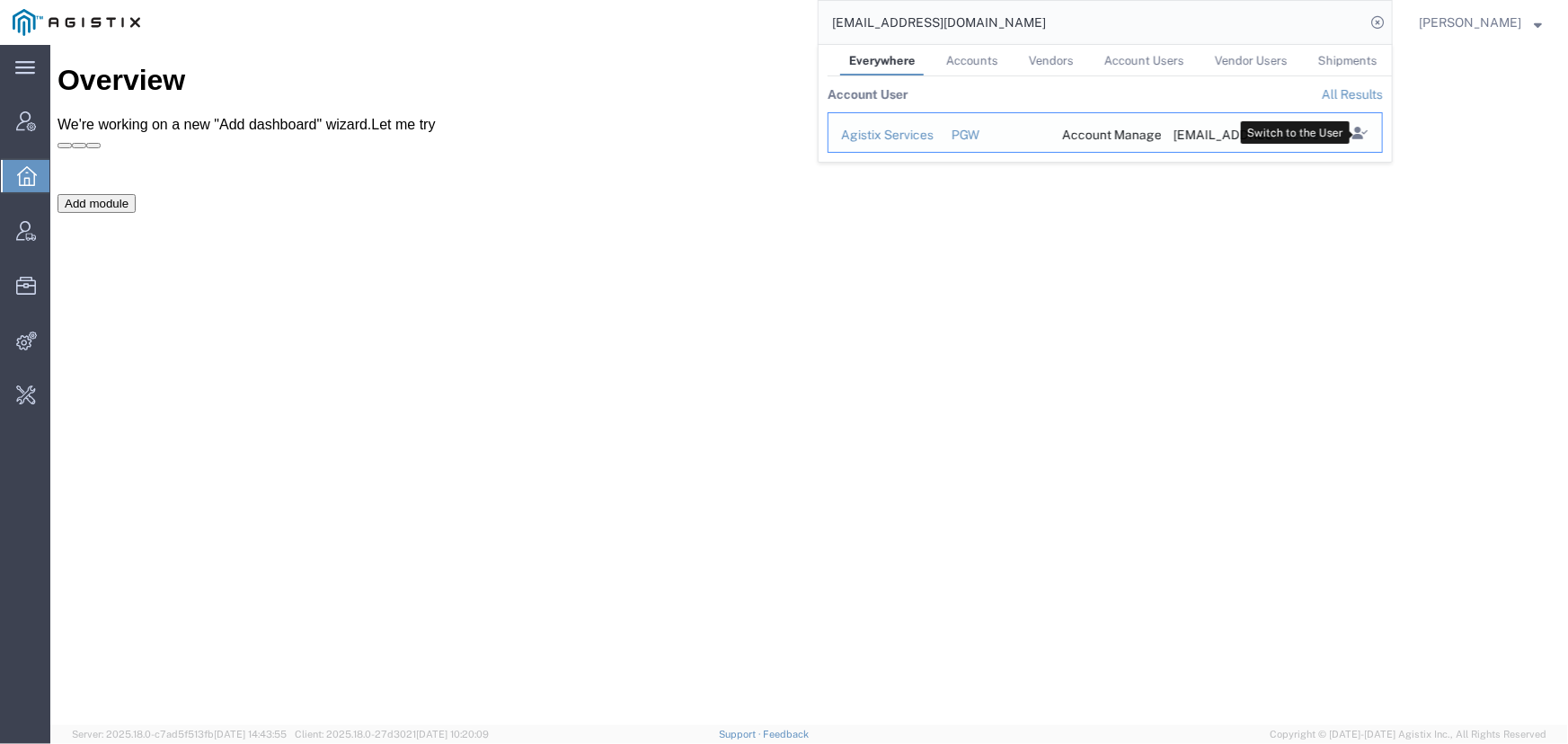
drag, startPoint x: 1361, startPoint y: 129, endPoint x: 1251, endPoint y: 122, distance: 110.2
click at [1361, 129] on icon "Search Results" at bounding box center [1361, 133] width 26 height 26
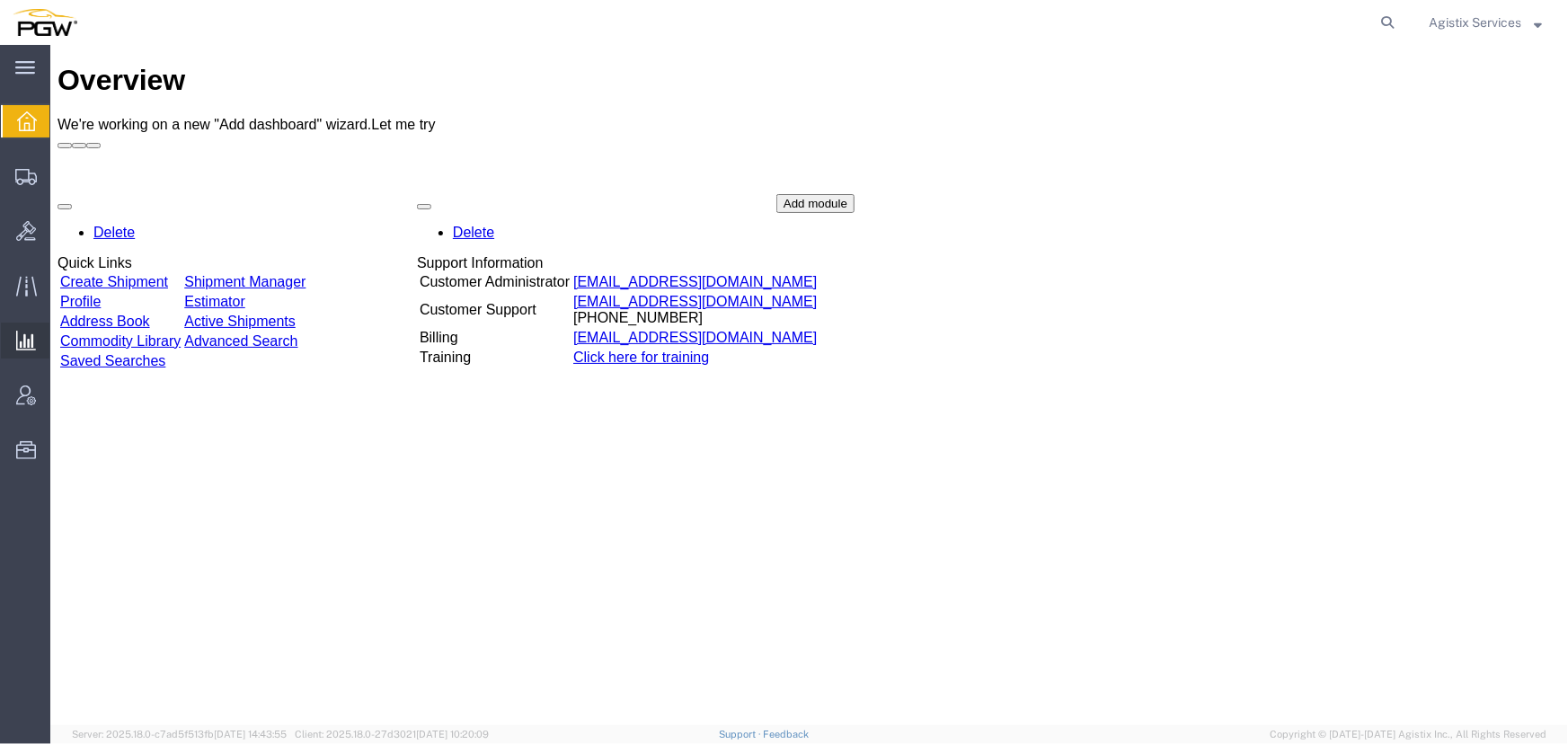
click at [0, 0] on span "Saved Reports" at bounding box center [0, 0] width 0 height 0
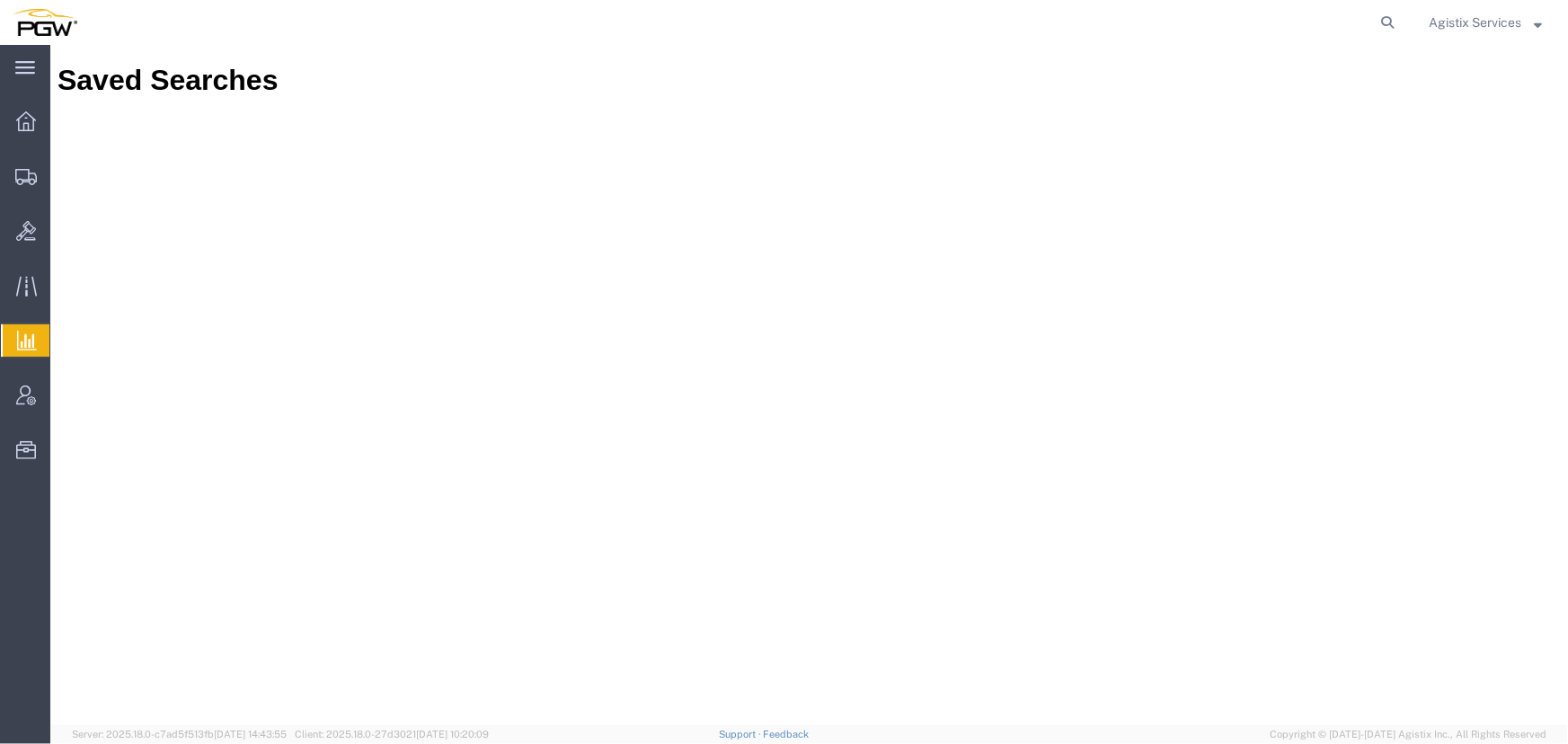
click at [1487, 23] on span "Agistix Services" at bounding box center [1475, 23] width 92 height 20
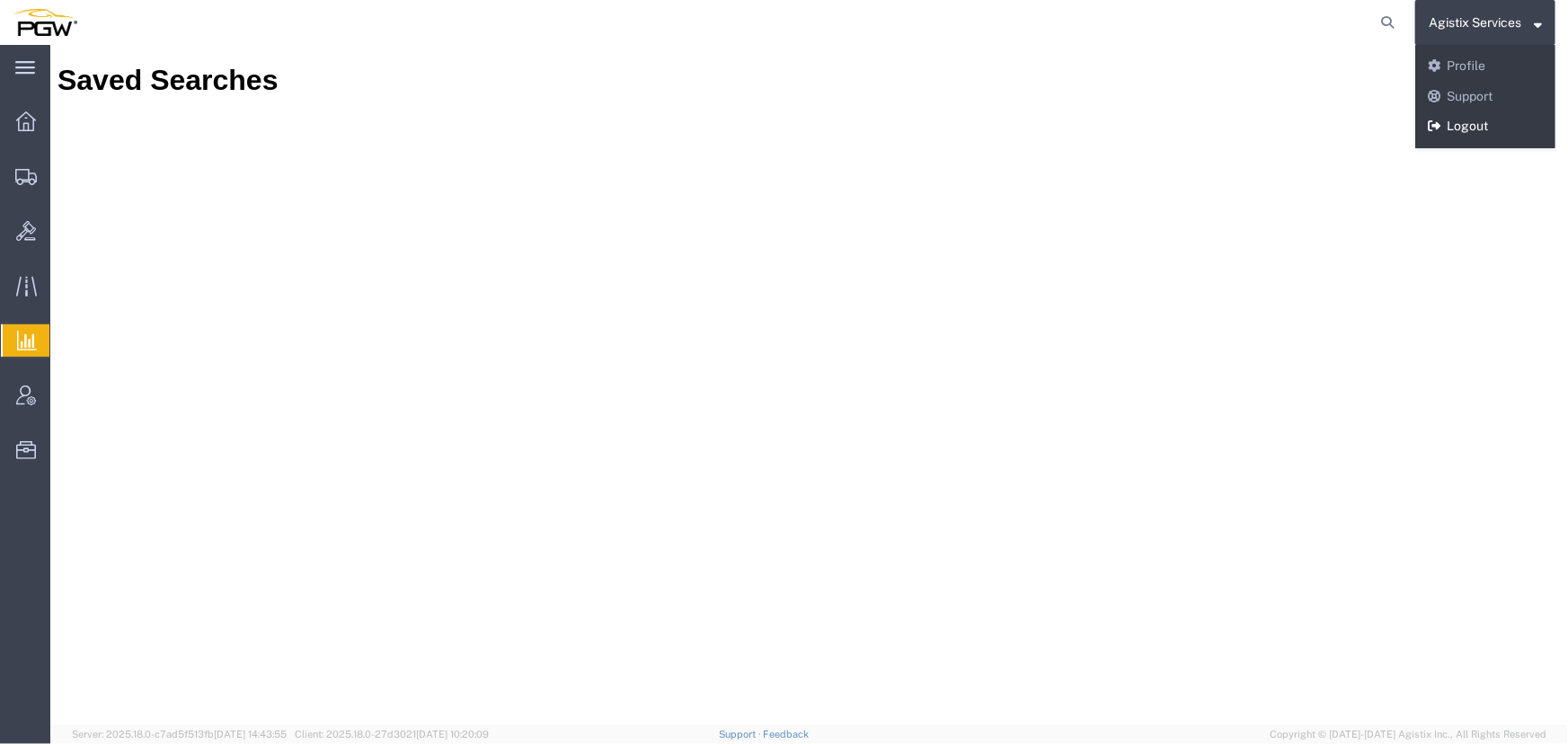
click at [1473, 122] on link "Logout" at bounding box center [1485, 126] width 140 height 30
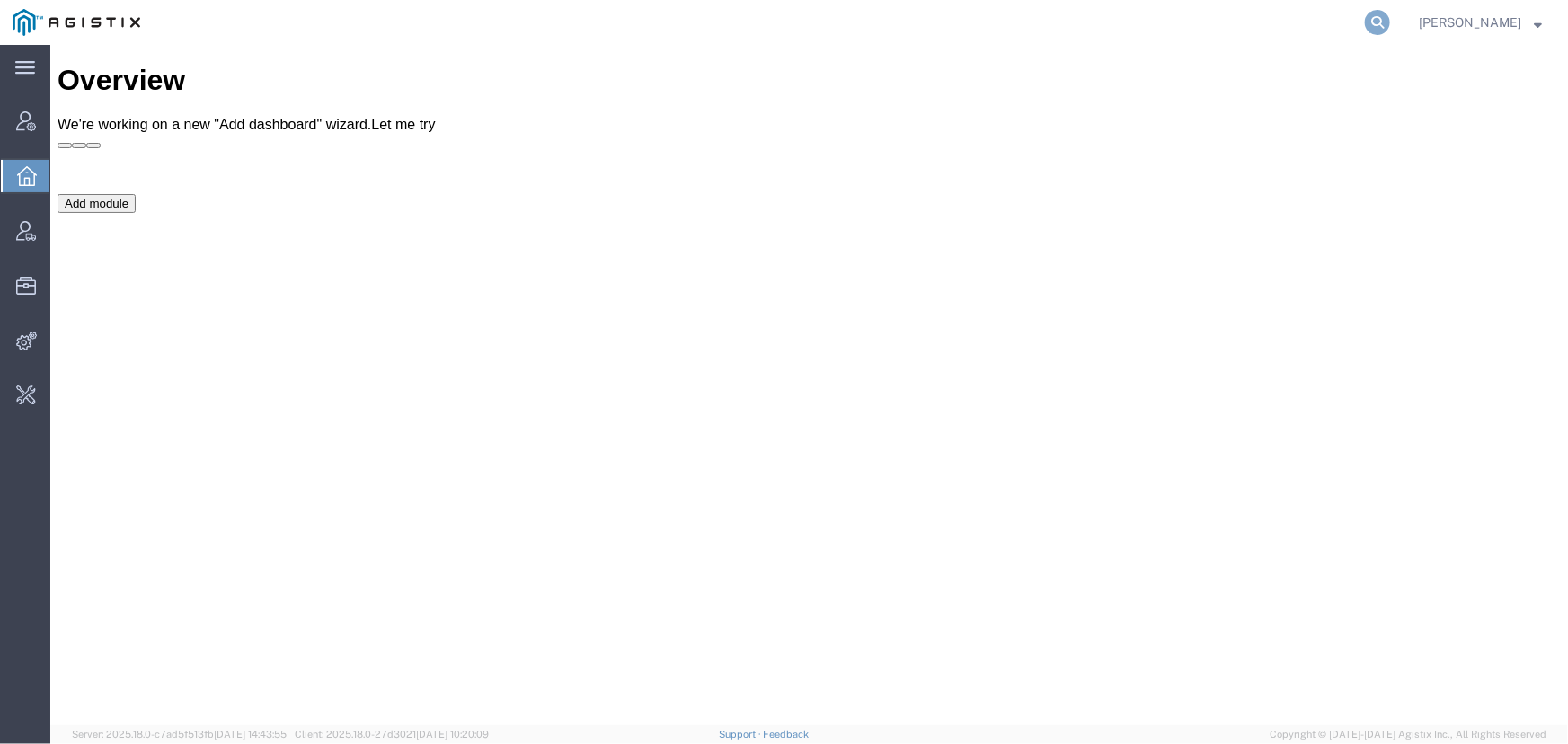
click at [1375, 20] on icon at bounding box center [1378, 23] width 26 height 26
type input "[PERSON_NAME]"
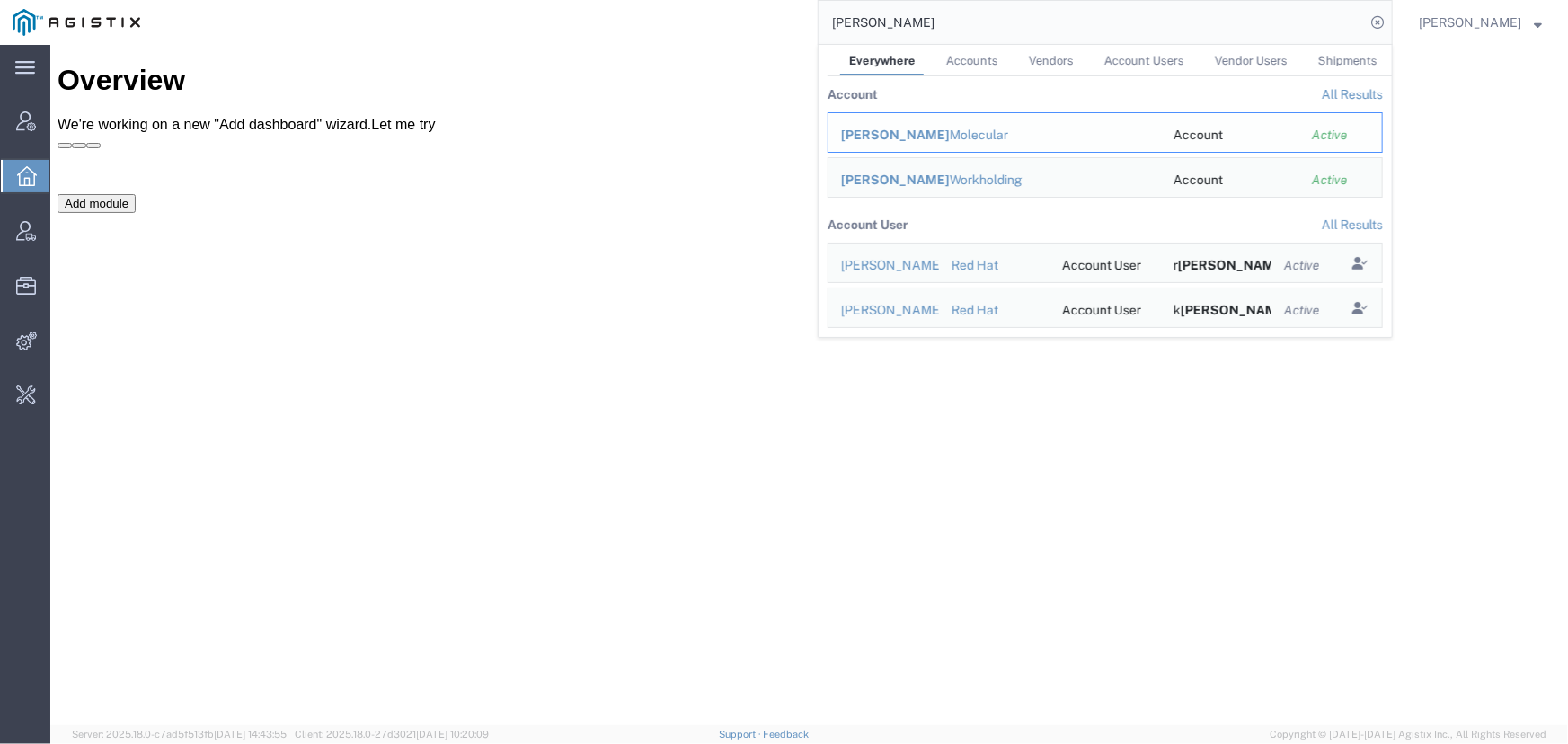
click at [897, 134] on div "[PERSON_NAME] Molecular" at bounding box center [995, 135] width 307 height 19
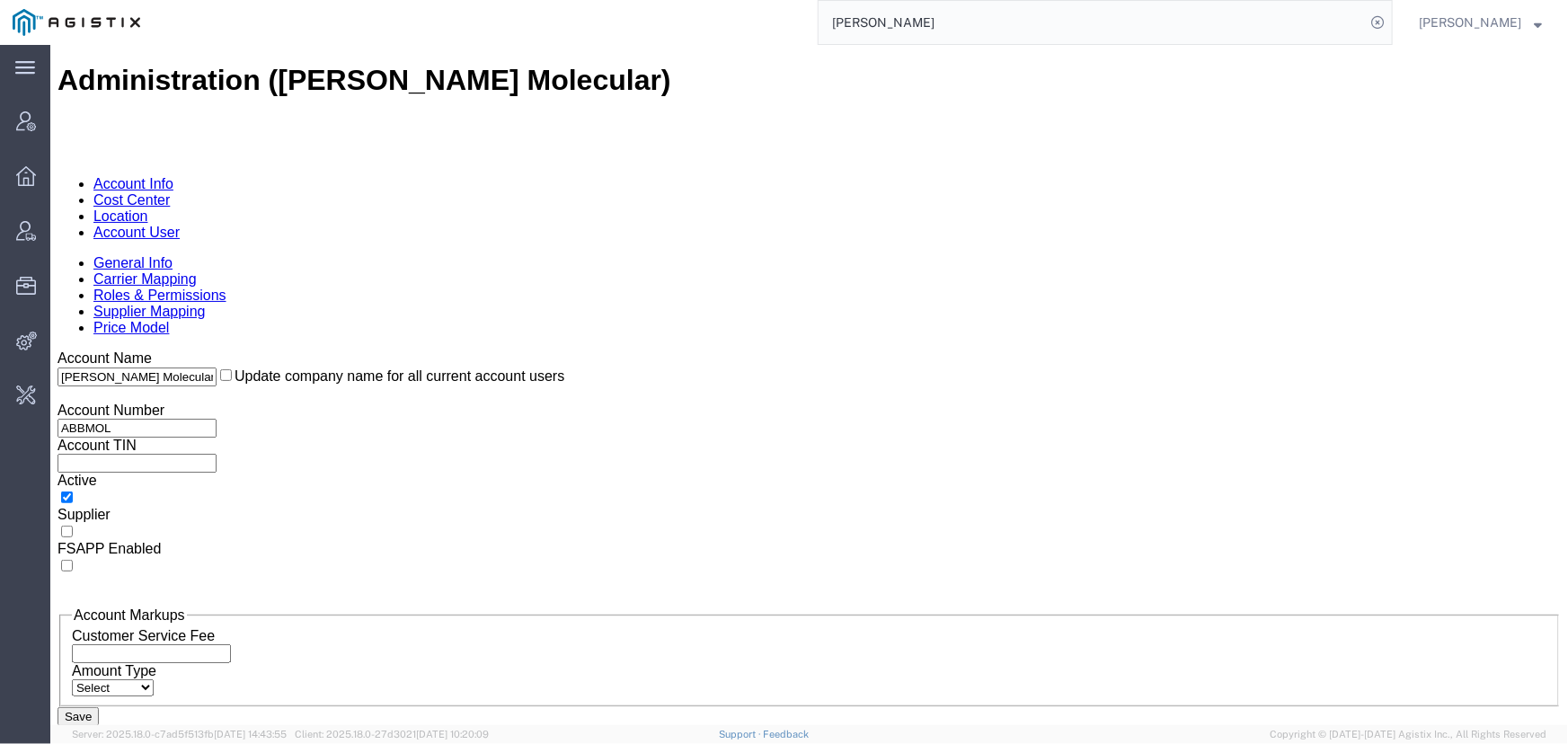
click at [196, 271] on link "Carrier Mapping" at bounding box center [143, 278] width 103 height 16
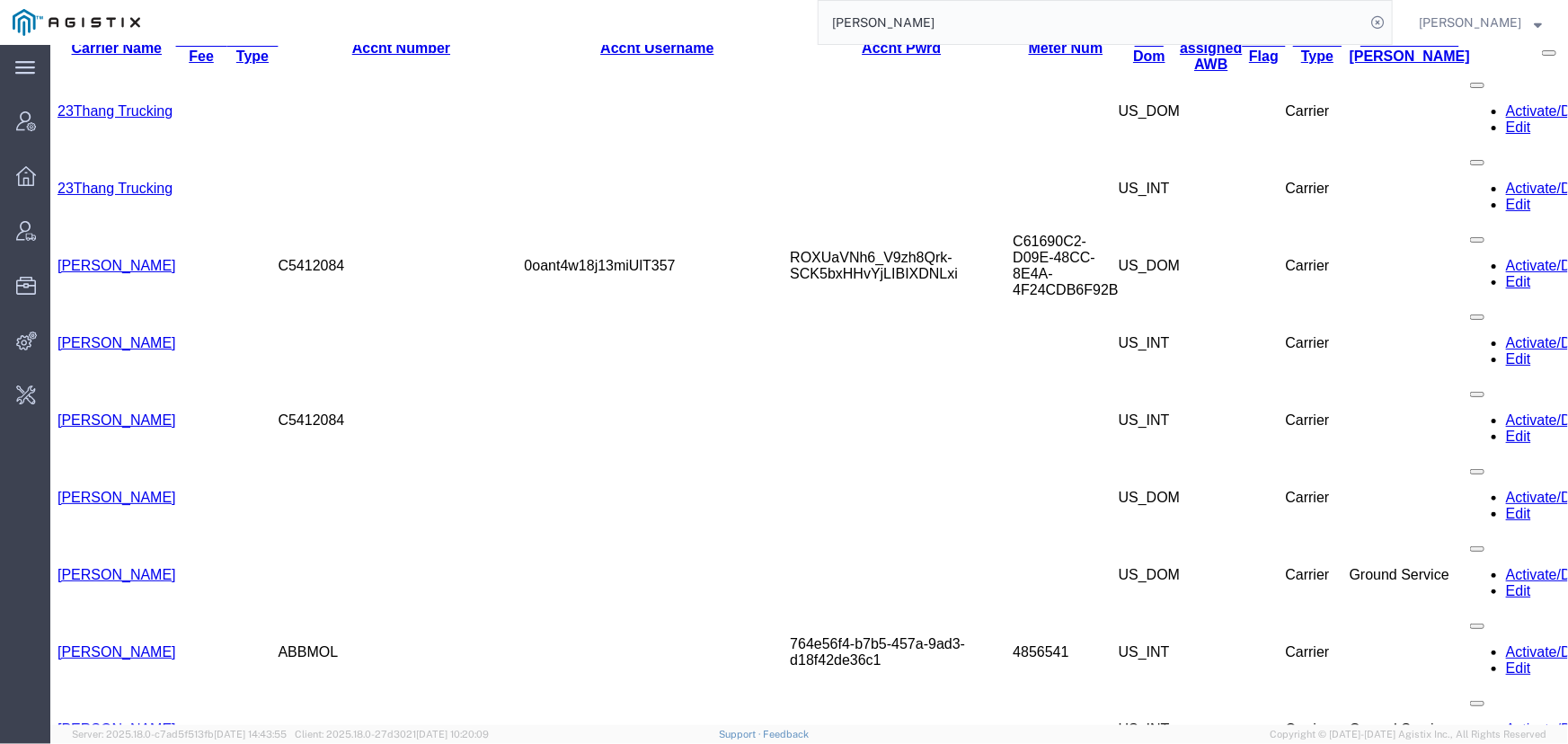
scroll to position [820, 0]
